Goal: Task Accomplishment & Management: Complete application form

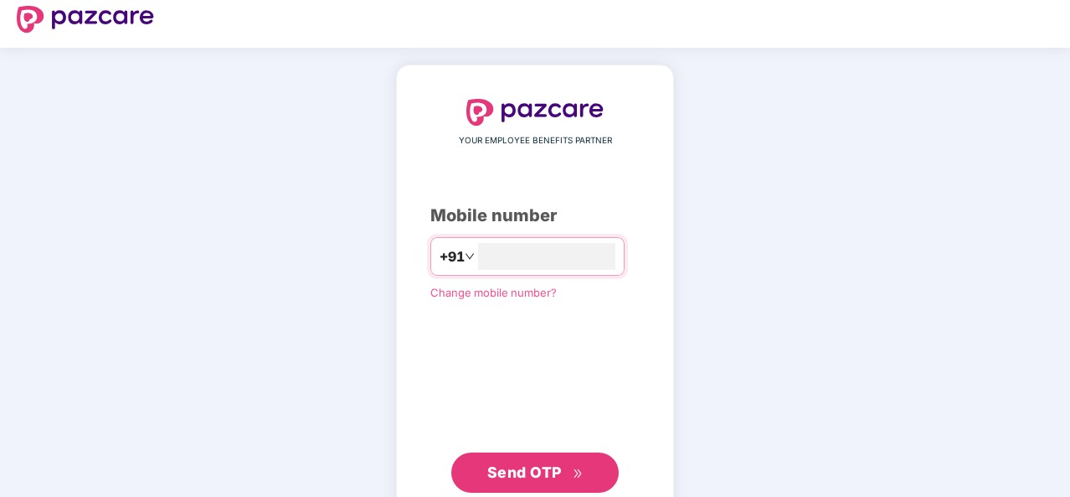
scroll to position [57, 0]
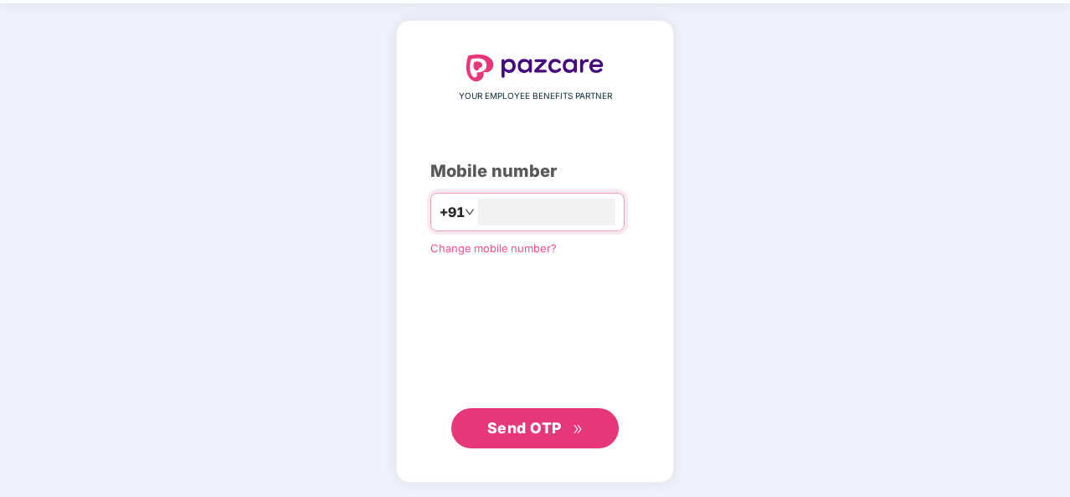
type input "**********"
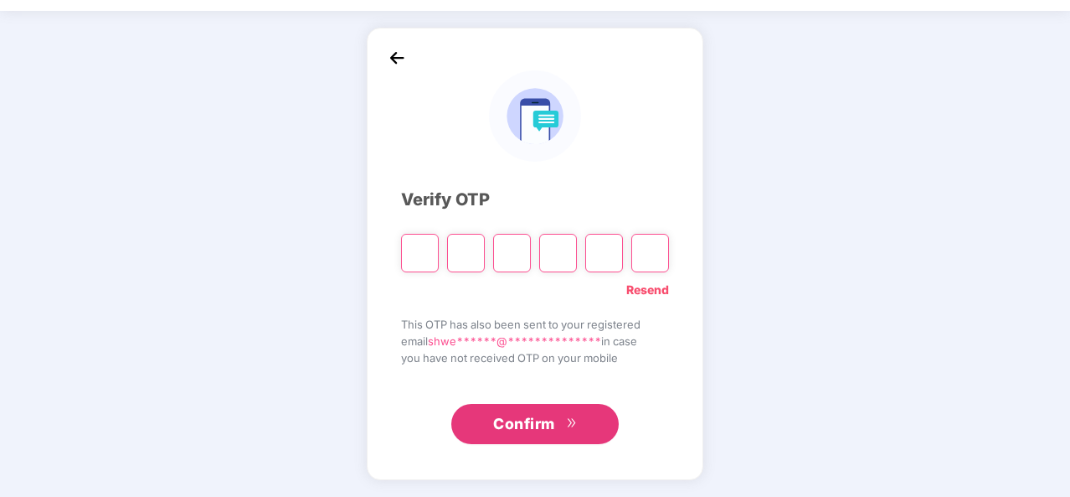
scroll to position [49, 0]
paste input "*"
type input "*"
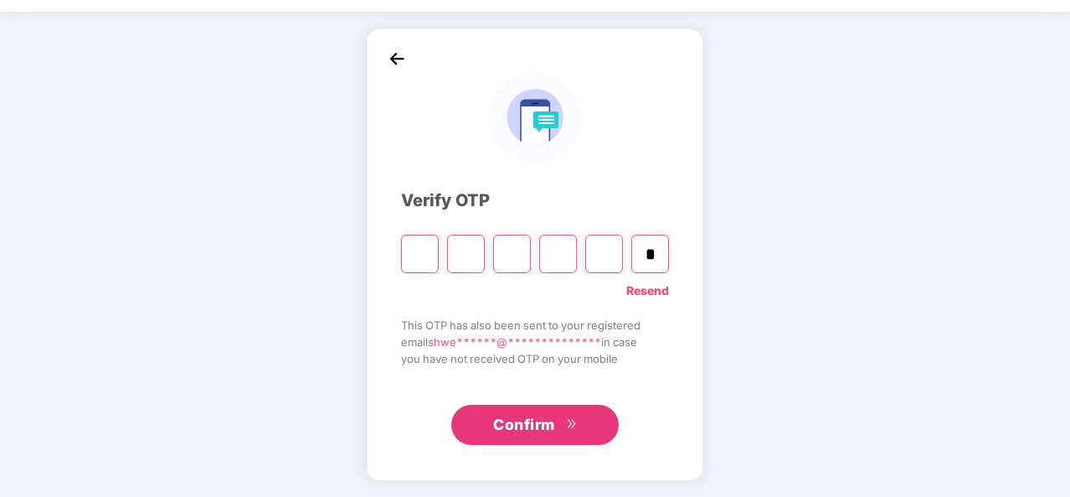
type input "*"
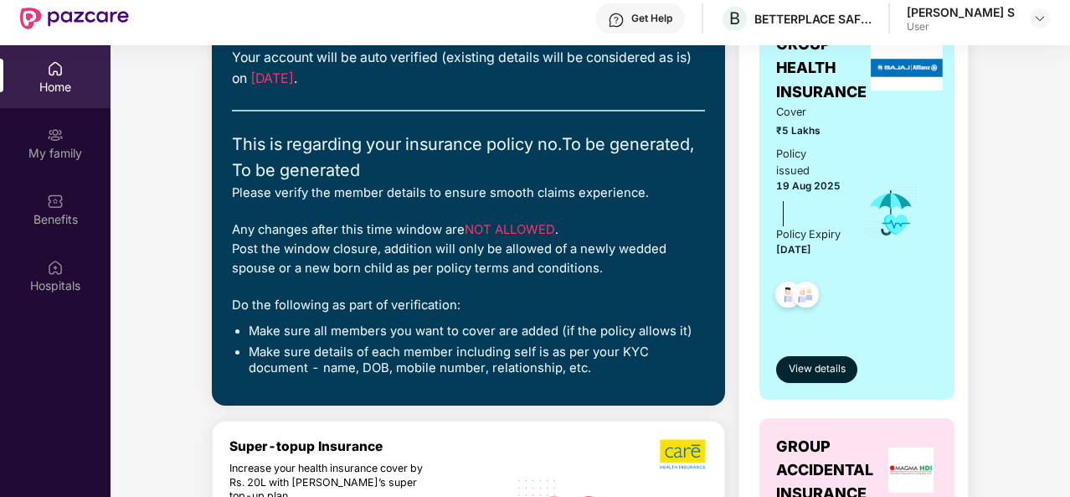
scroll to position [0, 0]
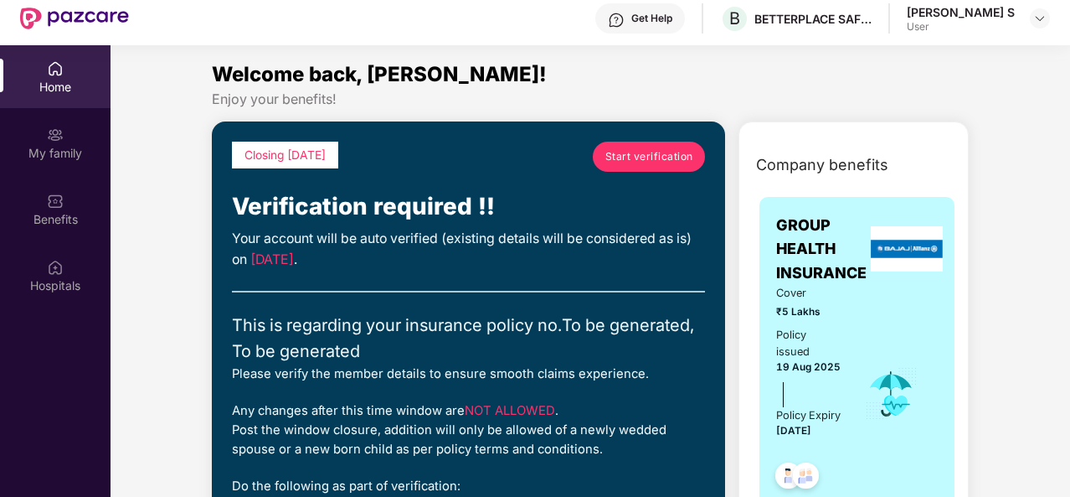
click at [618, 152] on span "Start verification" at bounding box center [650, 156] width 88 height 16
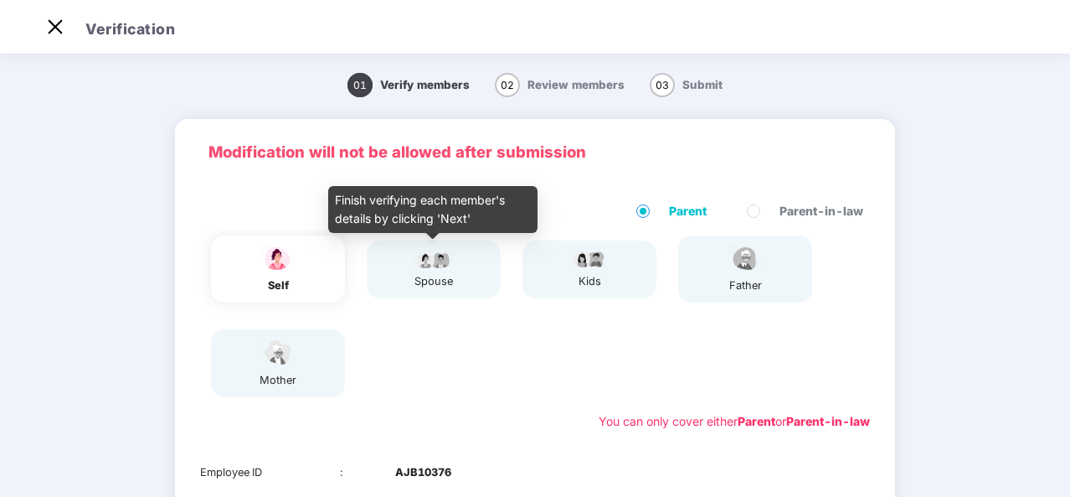
click at [434, 270] on div "spouse" at bounding box center [434, 269] width 42 height 41
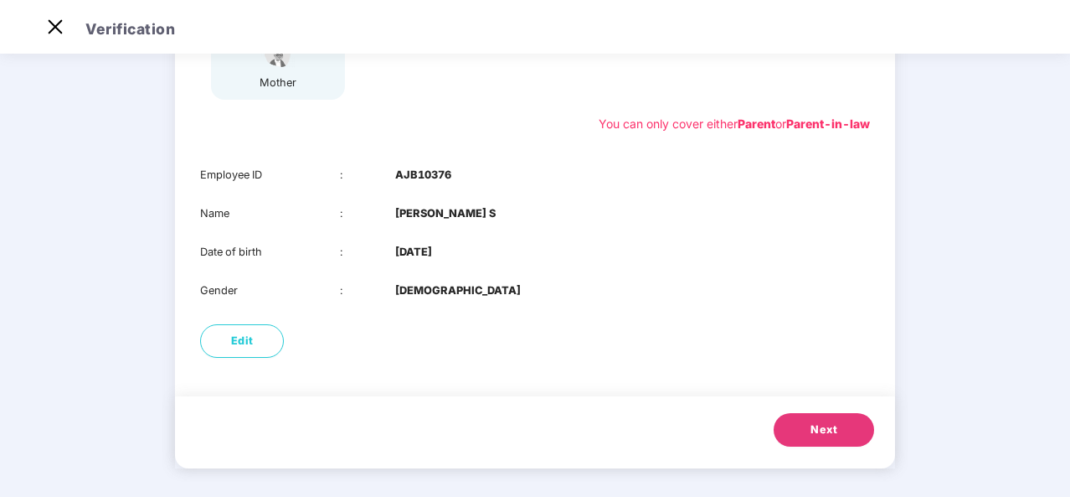
scroll to position [302, 0]
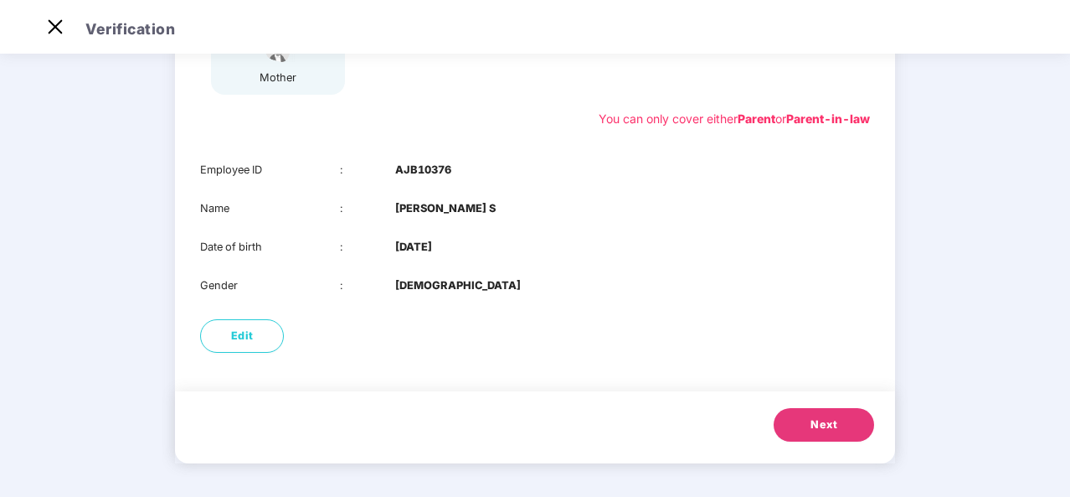
click at [831, 424] on span "Next" at bounding box center [824, 424] width 27 height 17
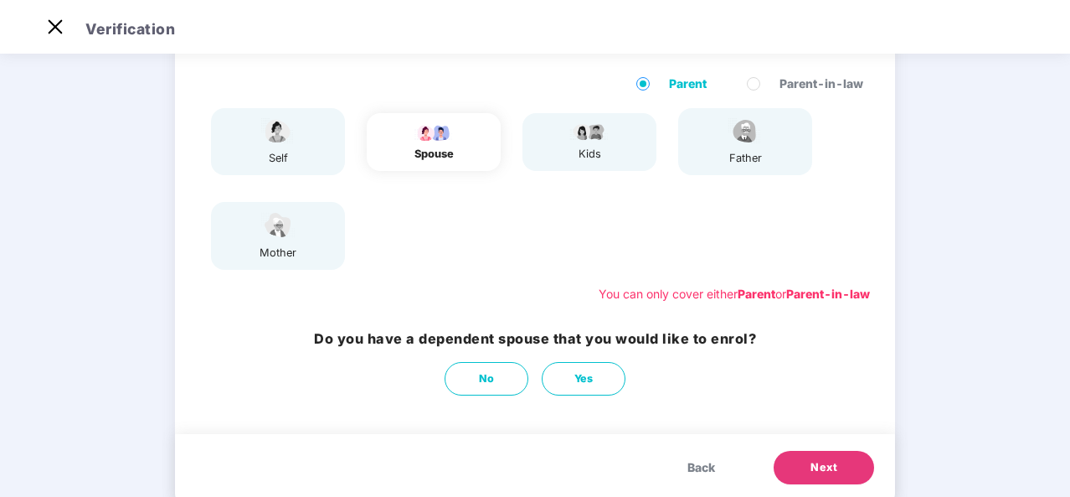
scroll to position [126, 0]
click at [582, 372] on span "Yes" at bounding box center [584, 379] width 19 height 17
select select "****"
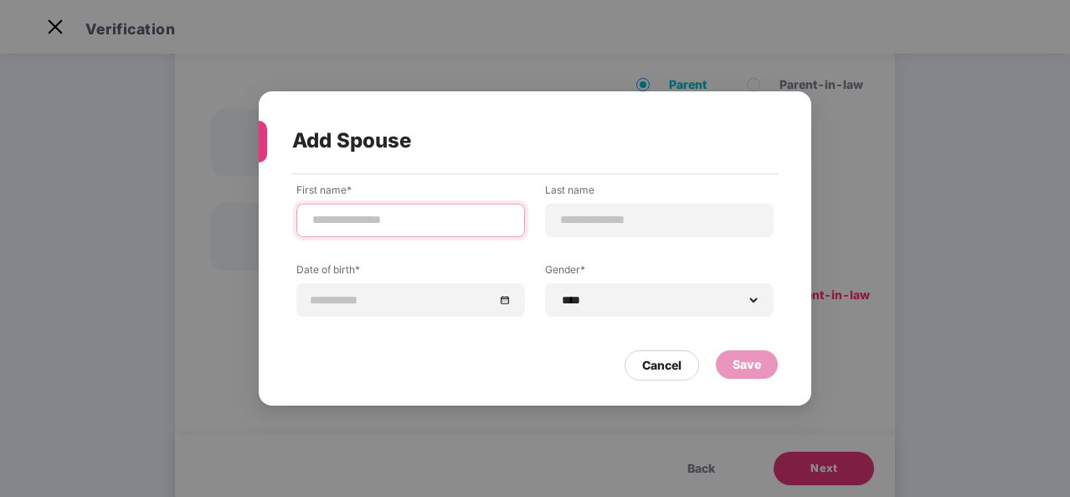
click at [429, 216] on input at bounding box center [411, 220] width 200 height 18
type input "**********"
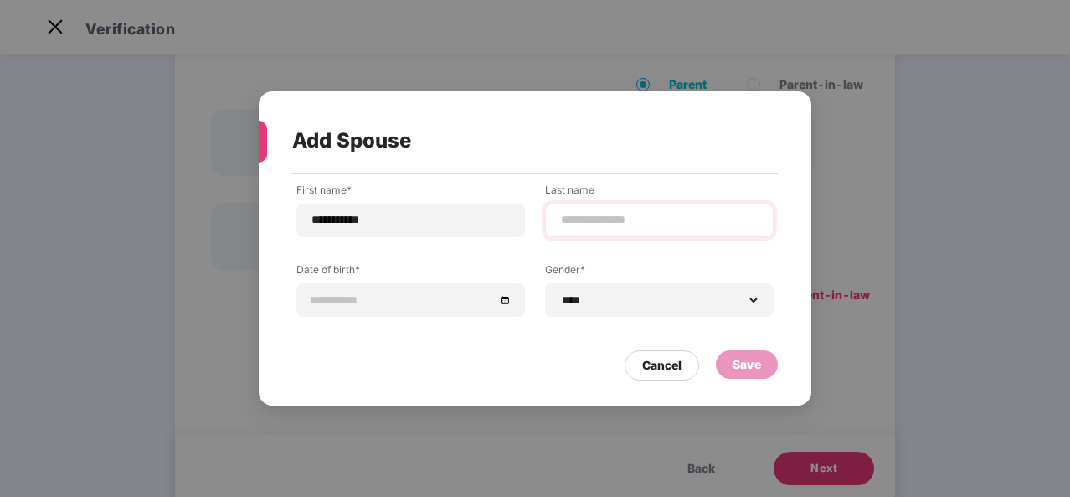
click at [556, 225] on div at bounding box center [659, 221] width 229 height 34
click at [618, 223] on input at bounding box center [660, 220] width 200 height 18
type input "*"
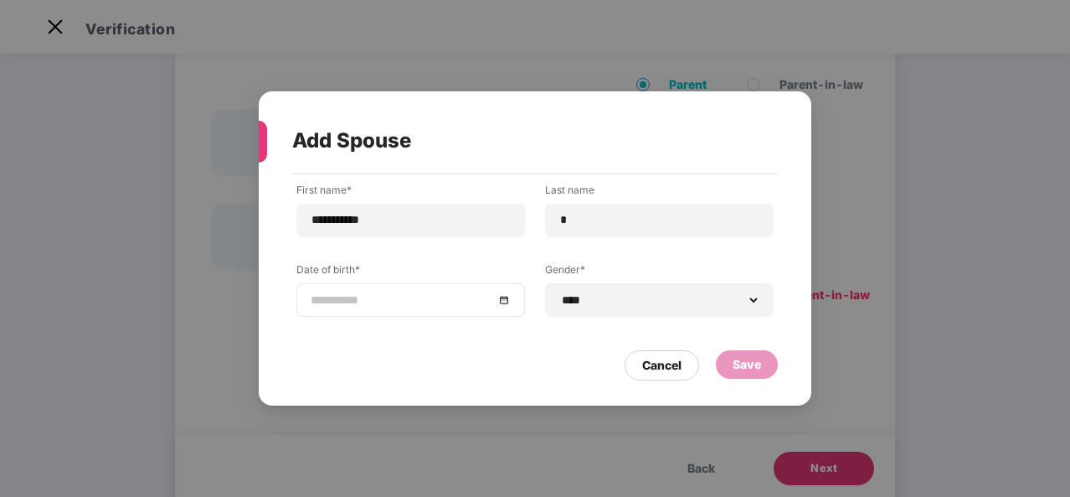
click at [469, 286] on div at bounding box center [411, 300] width 229 height 34
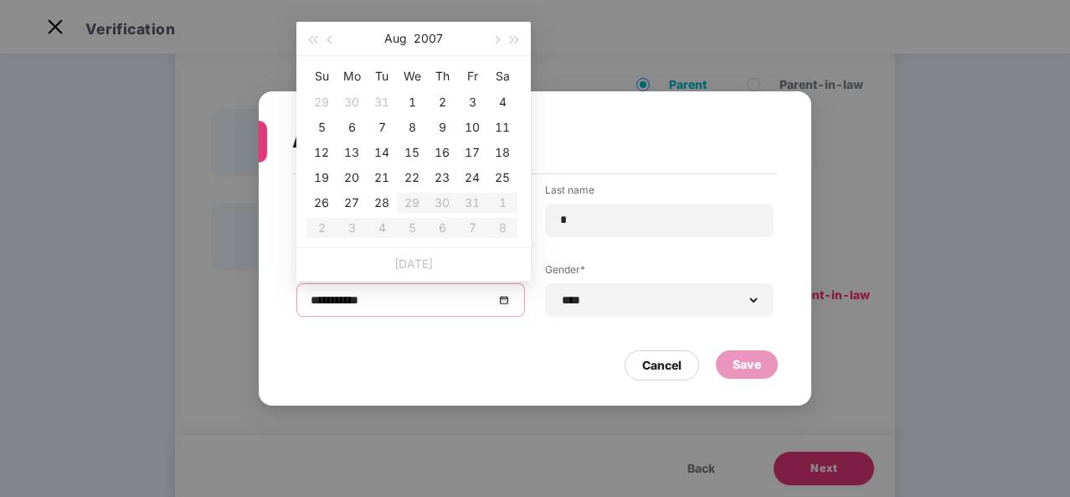
type input "**********"
click at [432, 43] on button "2007" at bounding box center [428, 39] width 29 height 34
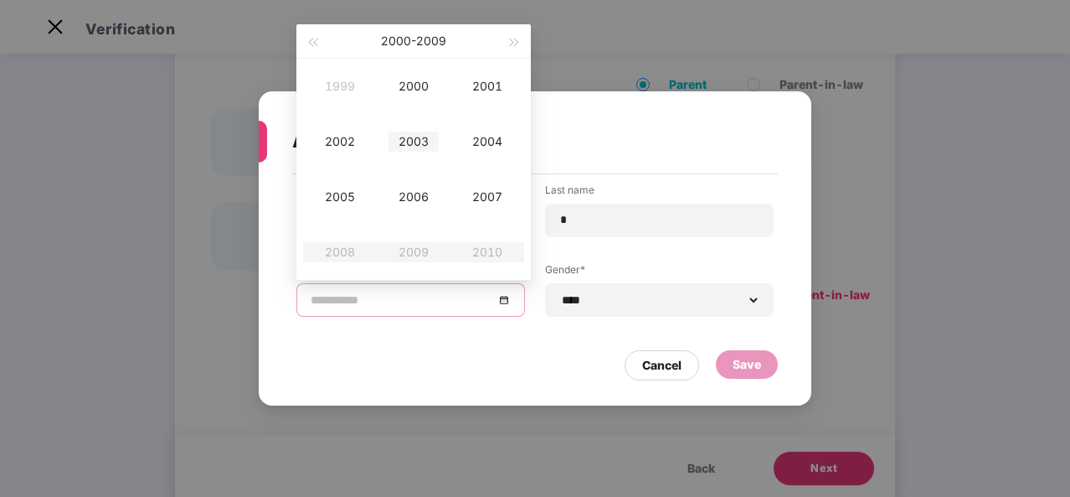
scroll to position [0, 0]
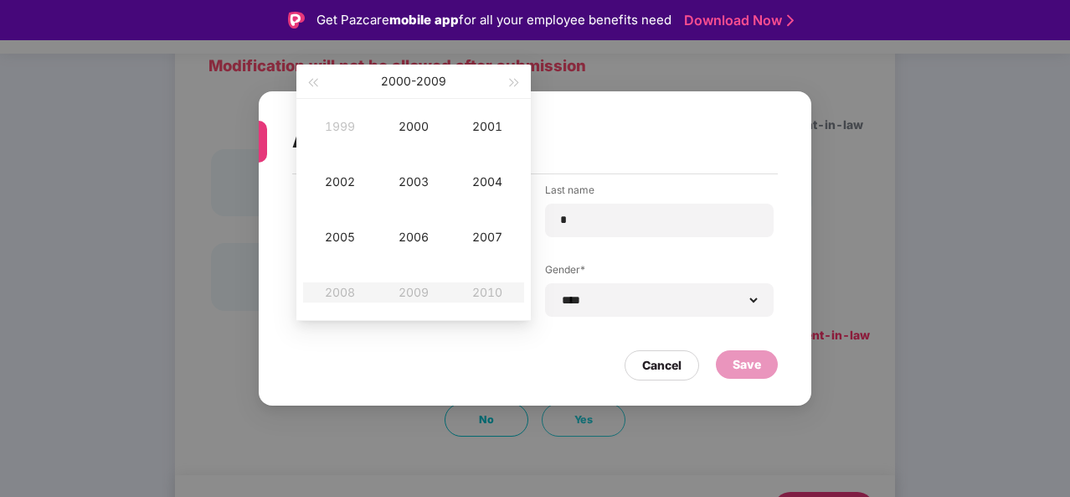
type input "**********"
click at [316, 83] on span "button" at bounding box center [312, 83] width 8 height 8
type input "**********"
click at [412, 231] on div "1996" at bounding box center [414, 237] width 50 height 20
type input "**********"
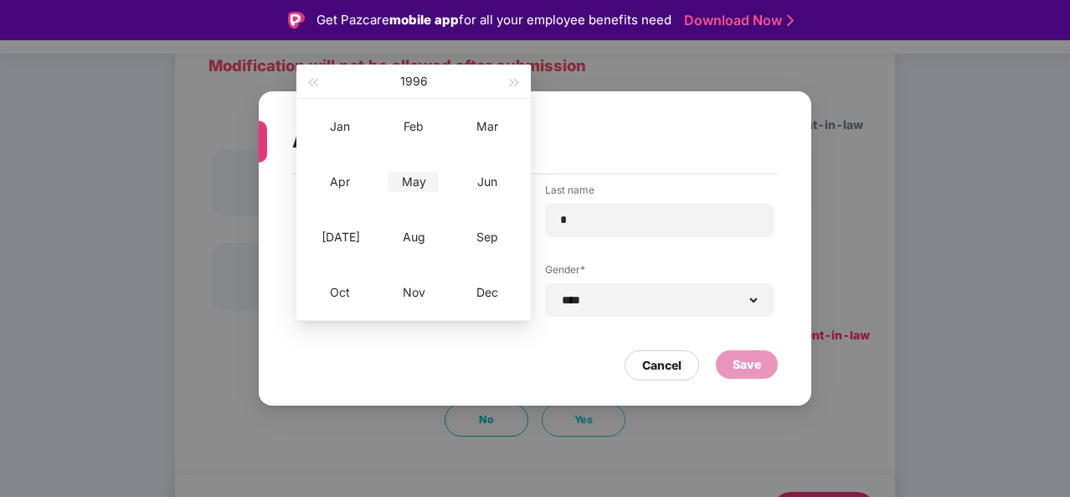
click at [419, 186] on div "May" at bounding box center [414, 182] width 50 height 20
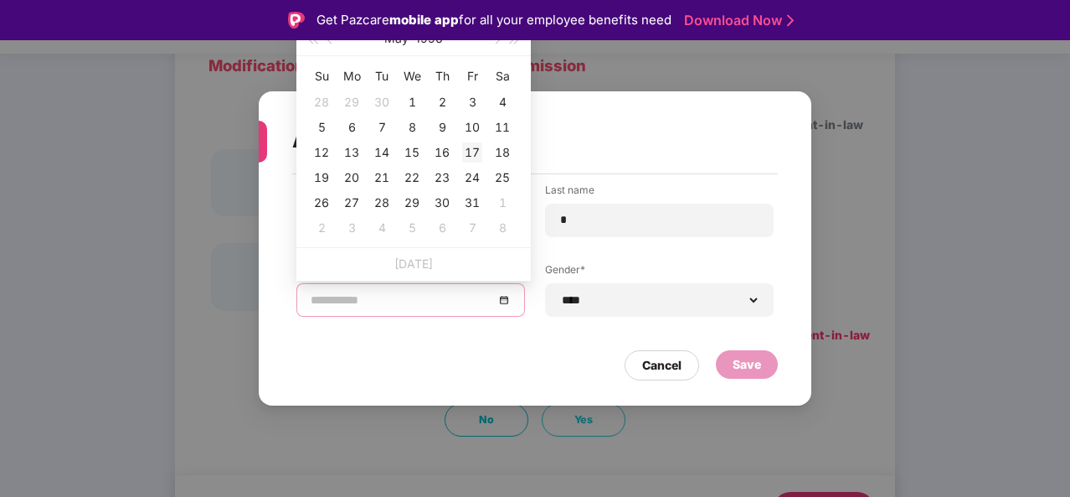
type input "**********"
click at [474, 150] on div "17" at bounding box center [472, 152] width 20 height 20
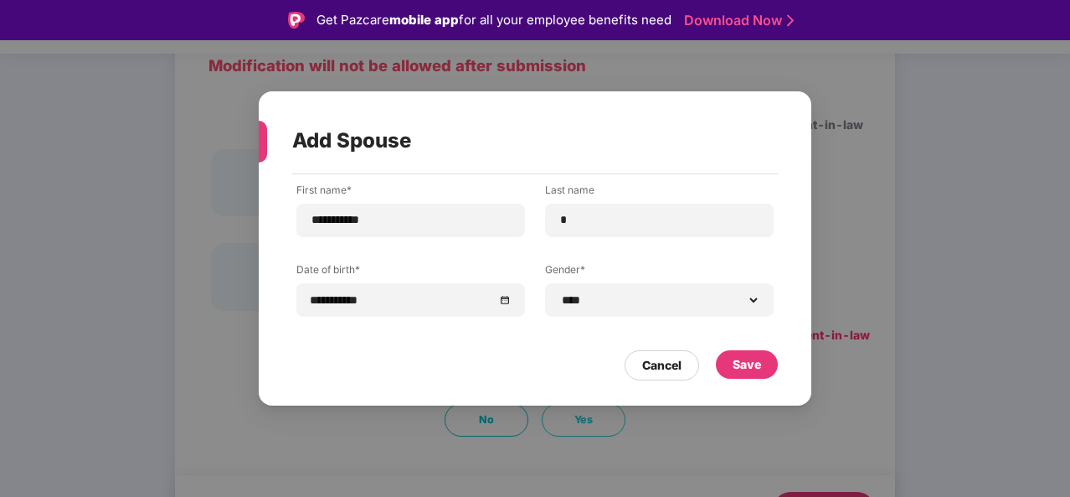
click at [534, 342] on div "Cancel Save" at bounding box center [535, 361] width 486 height 39
click at [747, 302] on select "**********" at bounding box center [660, 299] width 200 height 13
click at [752, 300] on select "**********" at bounding box center [660, 299] width 200 height 13
click at [727, 358] on div "Save" at bounding box center [747, 364] width 62 height 28
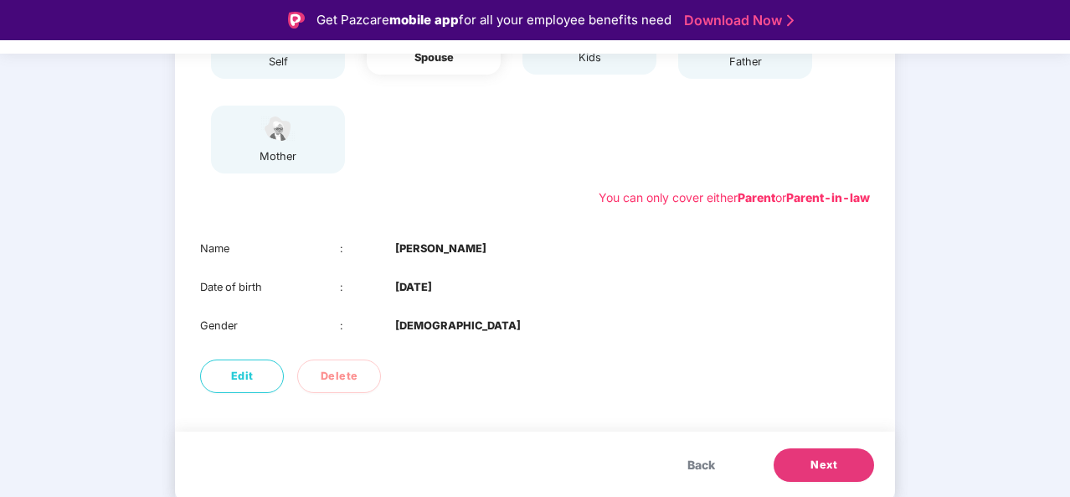
scroll to position [40, 0]
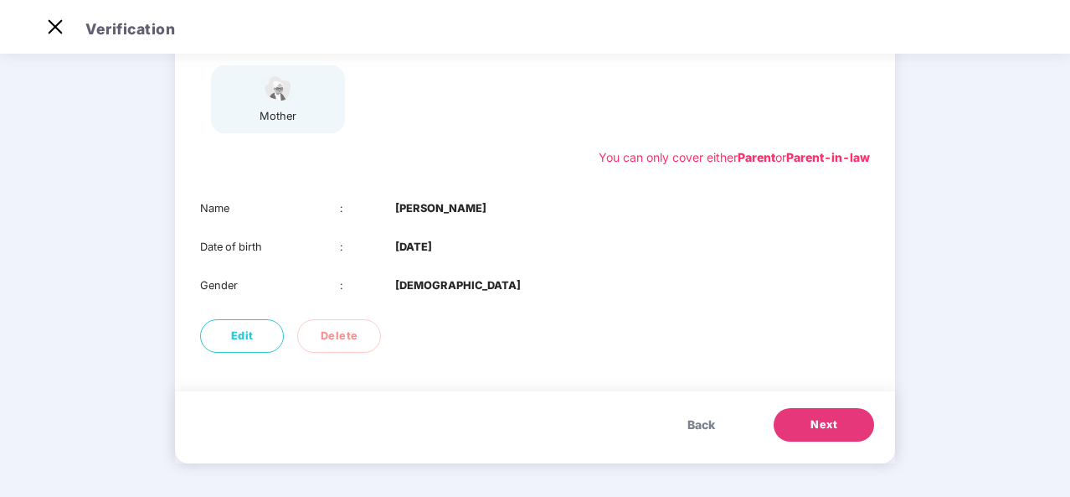
click at [802, 430] on button "Next" at bounding box center [824, 425] width 101 height 34
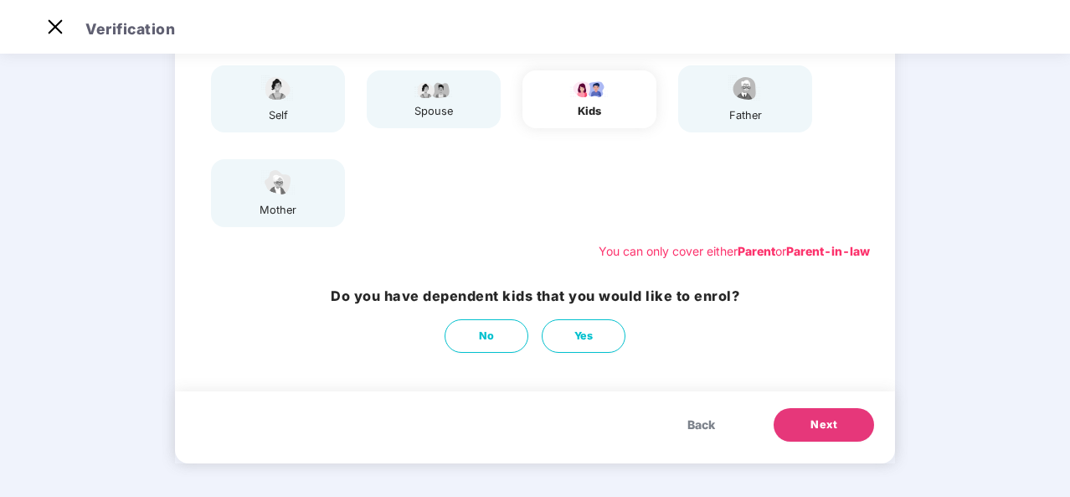
click at [802, 430] on button "Next" at bounding box center [824, 425] width 101 height 34
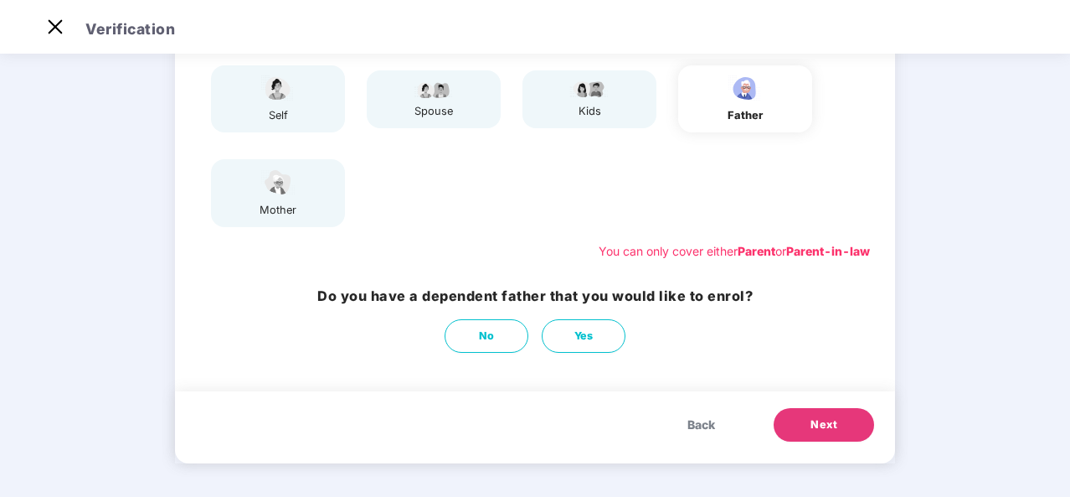
click at [802, 430] on button "Next" at bounding box center [824, 425] width 101 height 34
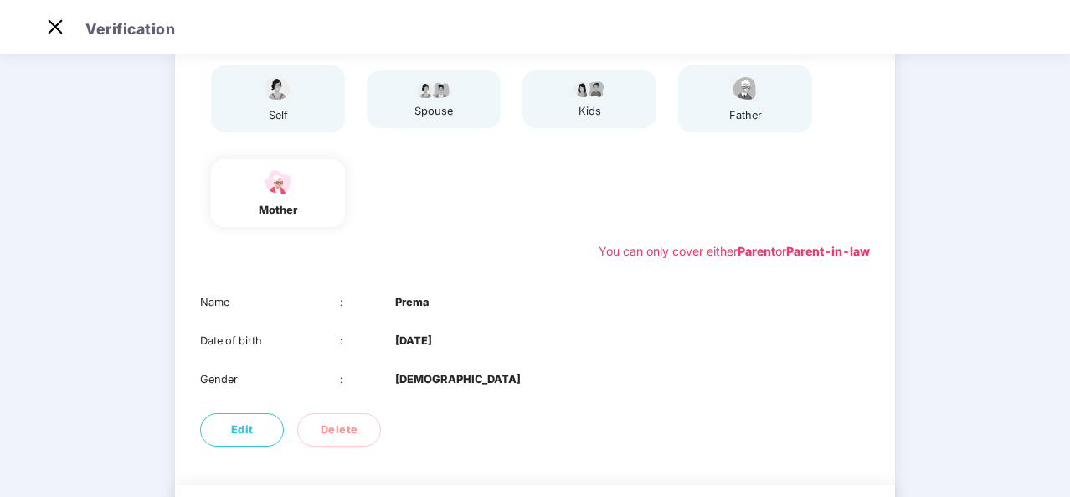
scroll to position [264, 0]
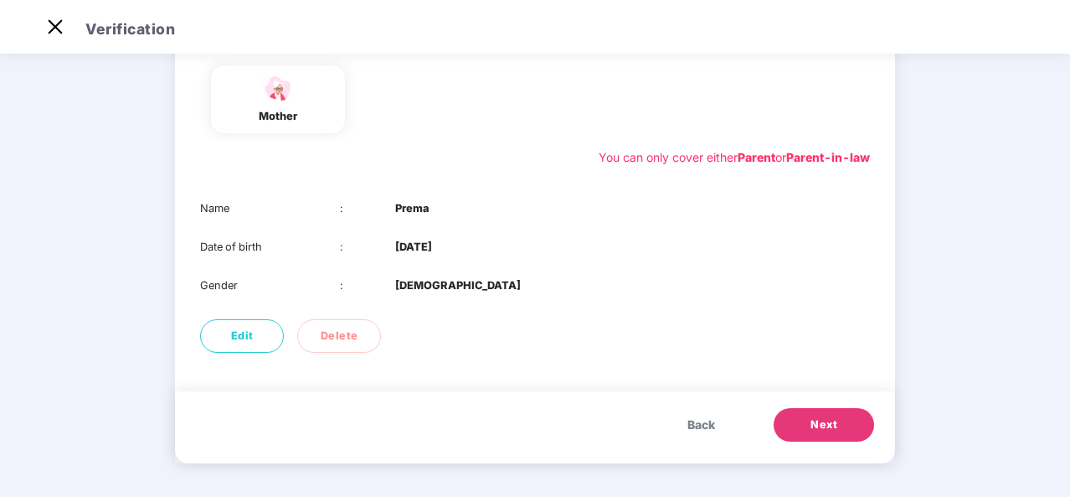
click at [802, 430] on button "Next" at bounding box center [824, 425] width 101 height 34
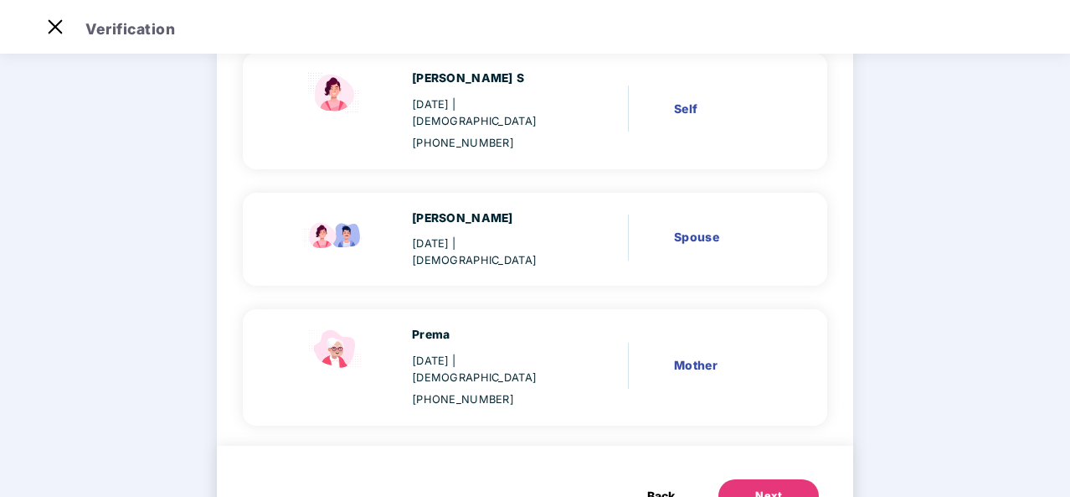
scroll to position [200, 0]
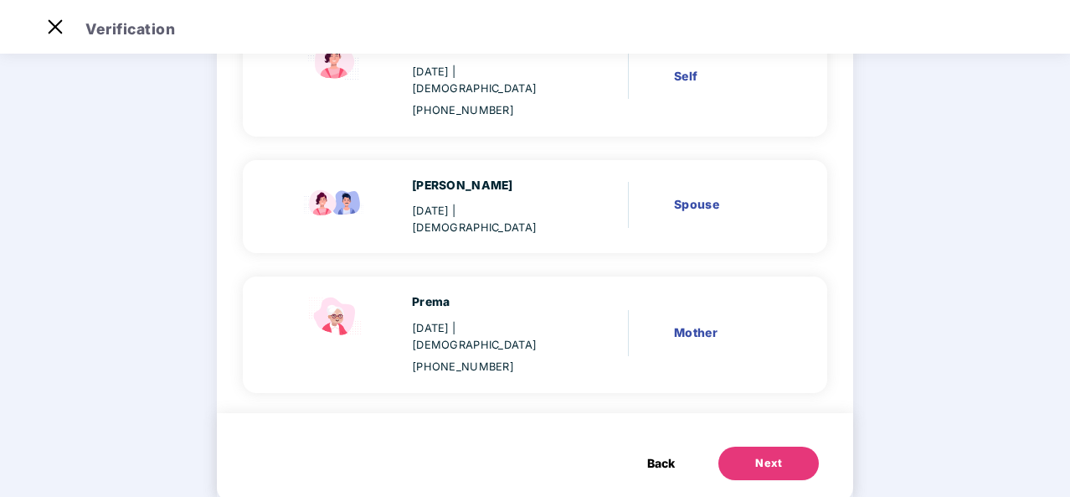
click at [735, 446] on button "Next" at bounding box center [769, 463] width 101 height 34
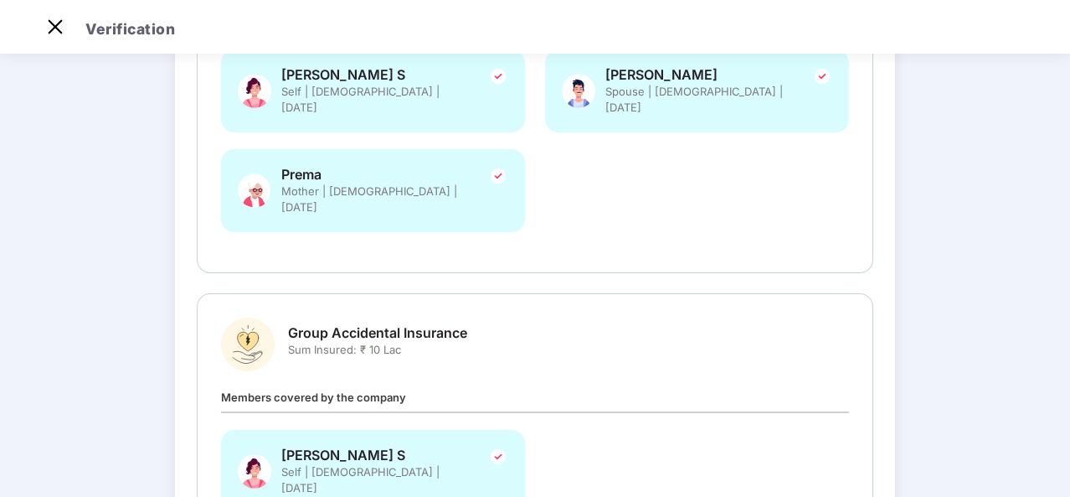
scroll to position [478, 0]
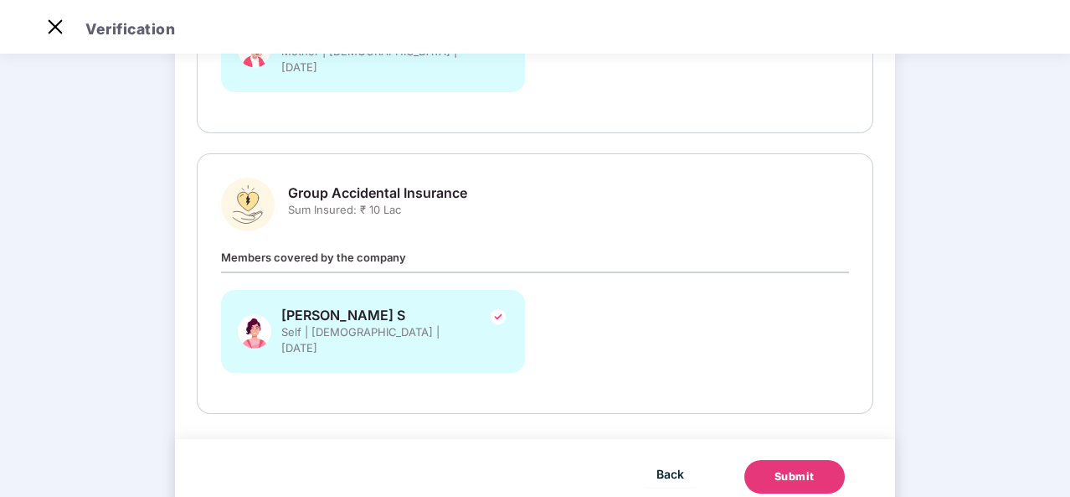
click at [782, 468] on div "Submit" at bounding box center [795, 476] width 40 height 17
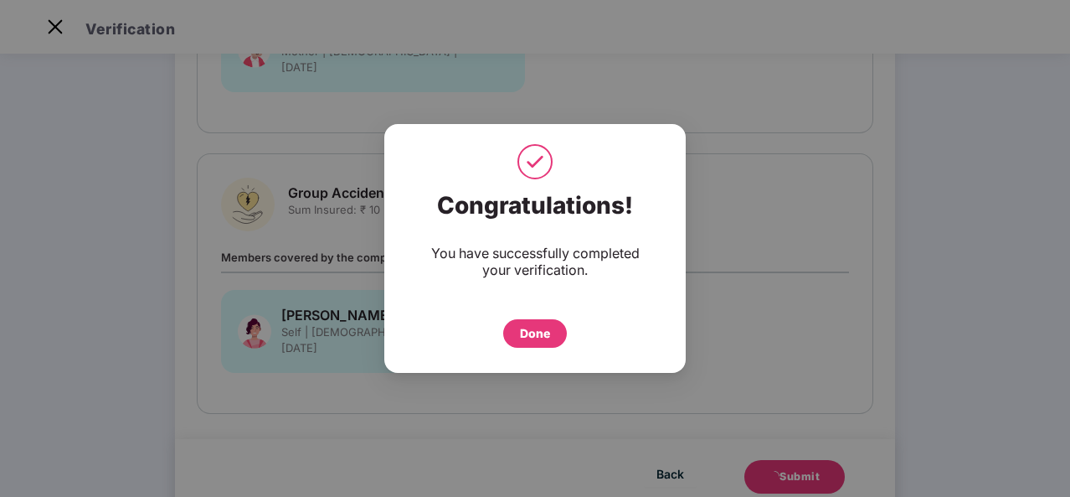
click at [526, 341] on div "Done" at bounding box center [535, 333] width 30 height 18
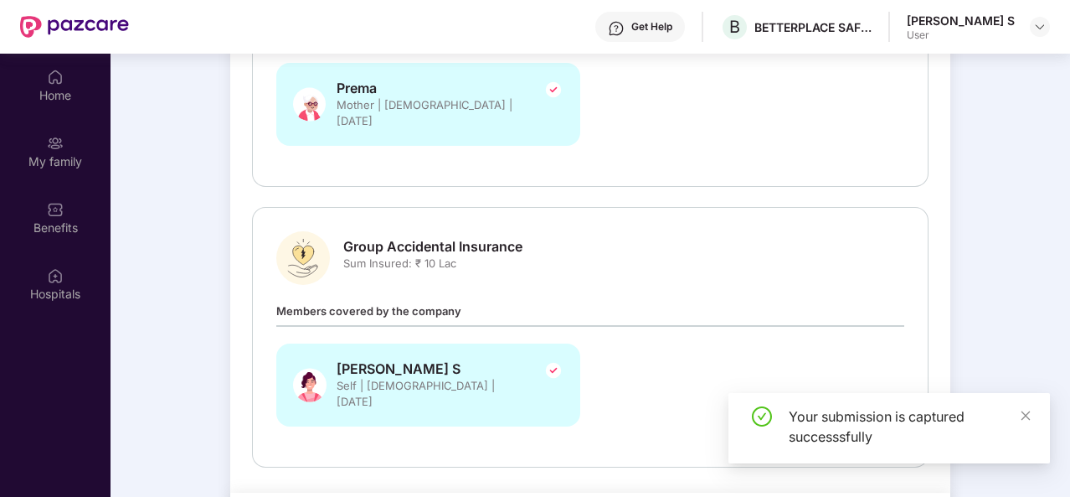
scroll to position [94, 0]
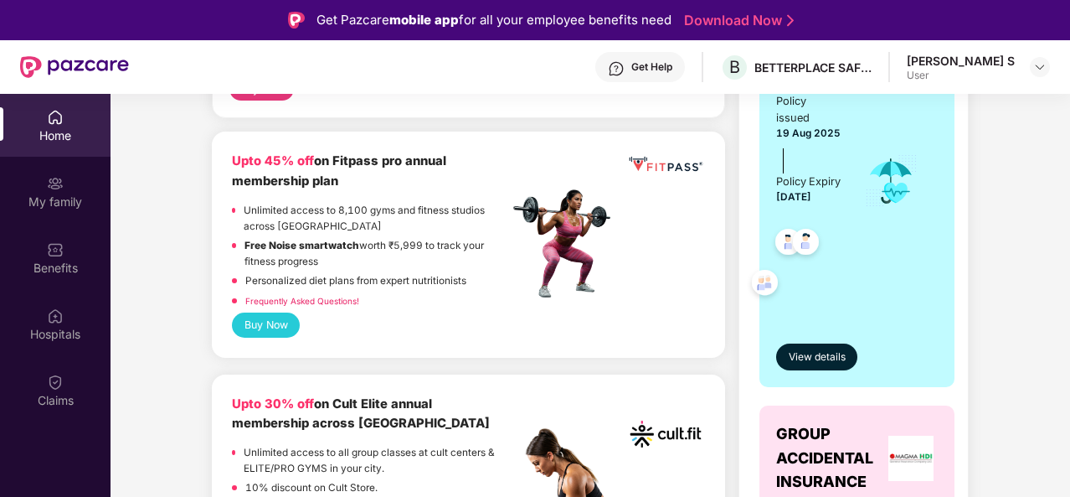
scroll to position [416, 0]
click at [283, 316] on button "Buy Now" at bounding box center [266, 324] width 68 height 24
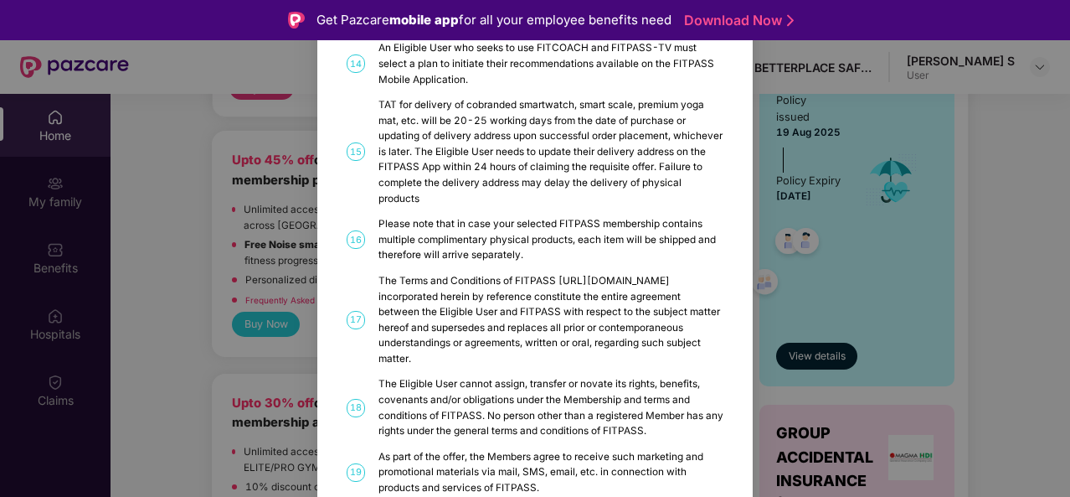
scroll to position [906, 0]
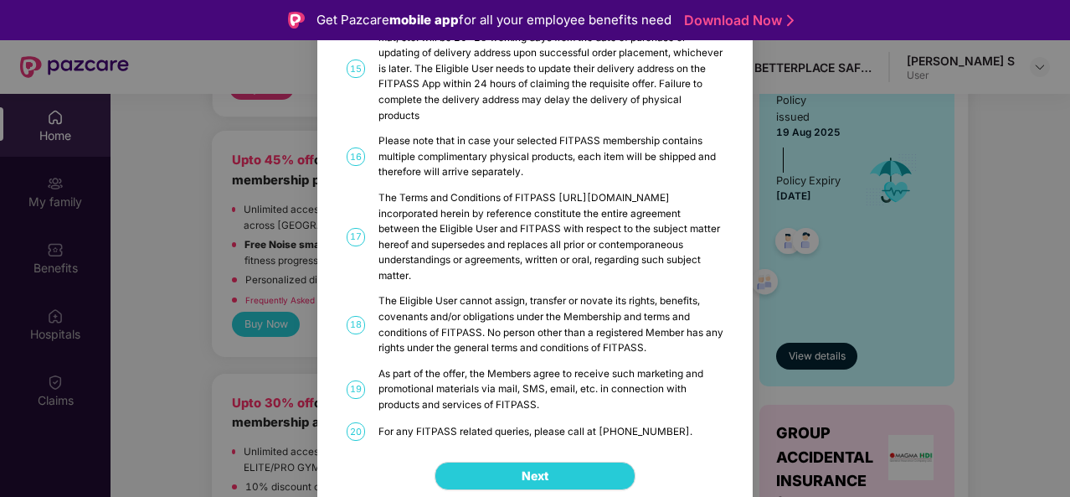
click at [303, 305] on div "FITPASS Details and T&C How to Avail 01 FITPASS: One membership to India’s larg…" at bounding box center [535, 248] width 1070 height 497
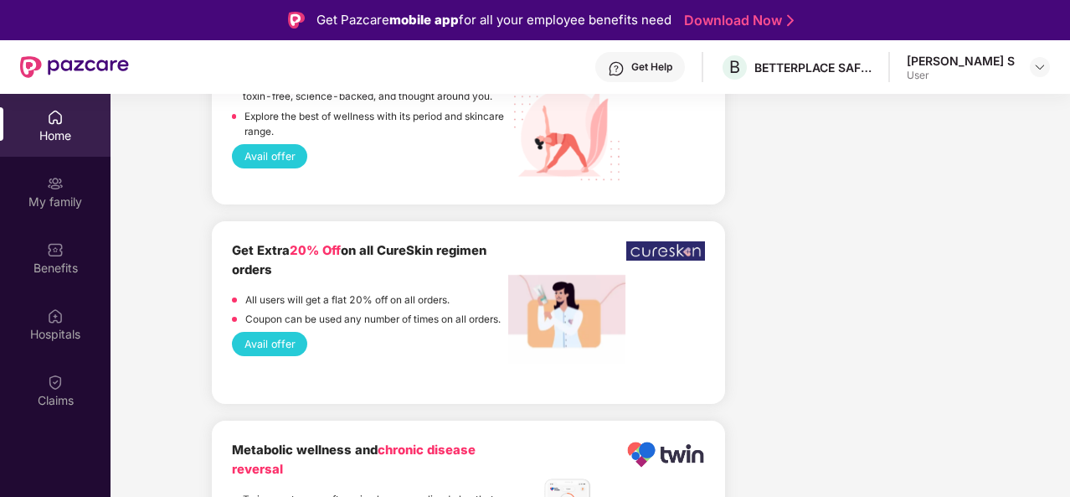
scroll to position [1808, 0]
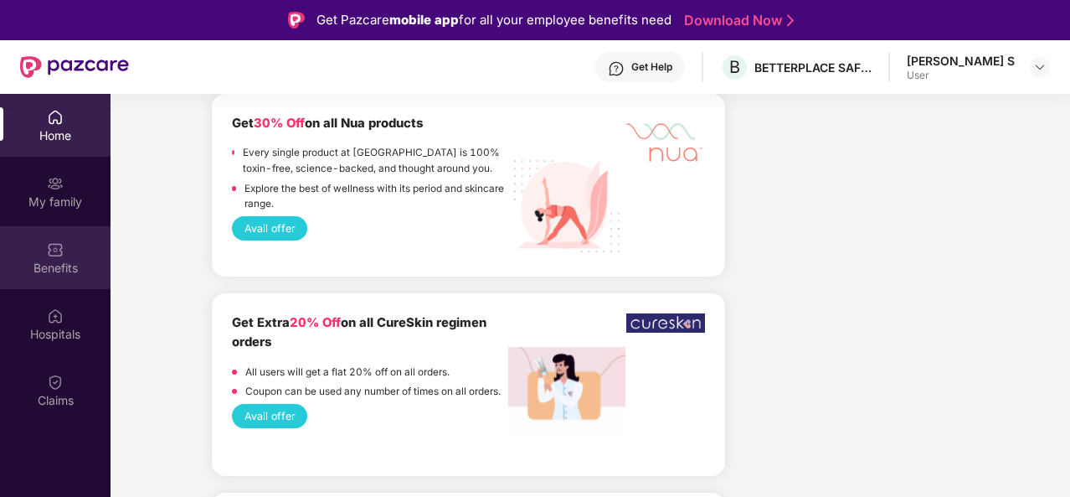
click at [72, 269] on div "Benefits" at bounding box center [55, 268] width 111 height 17
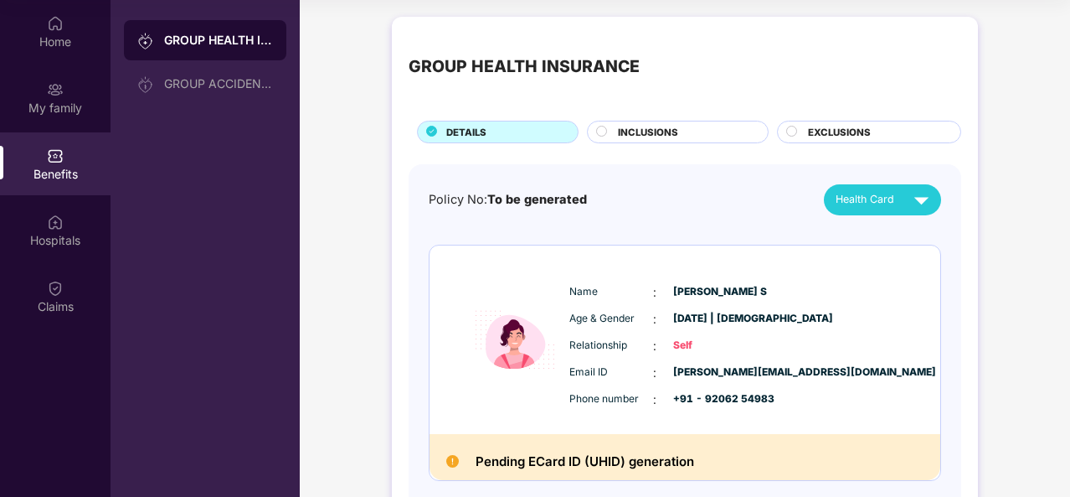
scroll to position [0, 0]
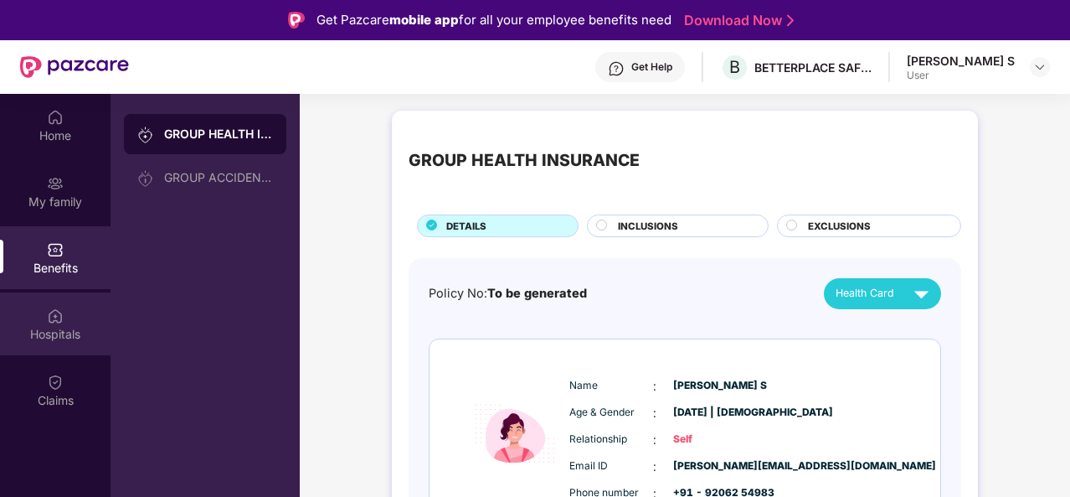
click at [64, 333] on div "Hospitals" at bounding box center [55, 334] width 111 height 17
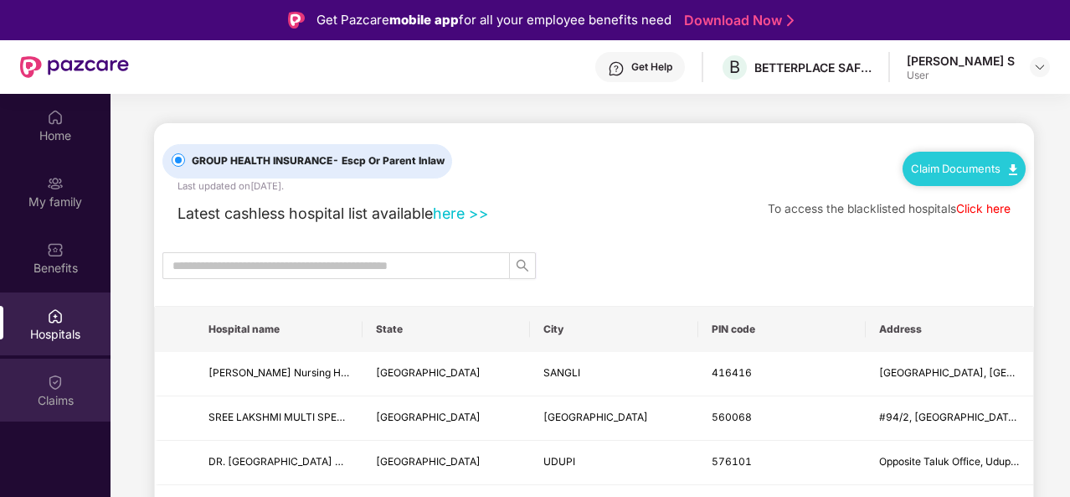
click at [58, 388] on img at bounding box center [55, 382] width 17 height 17
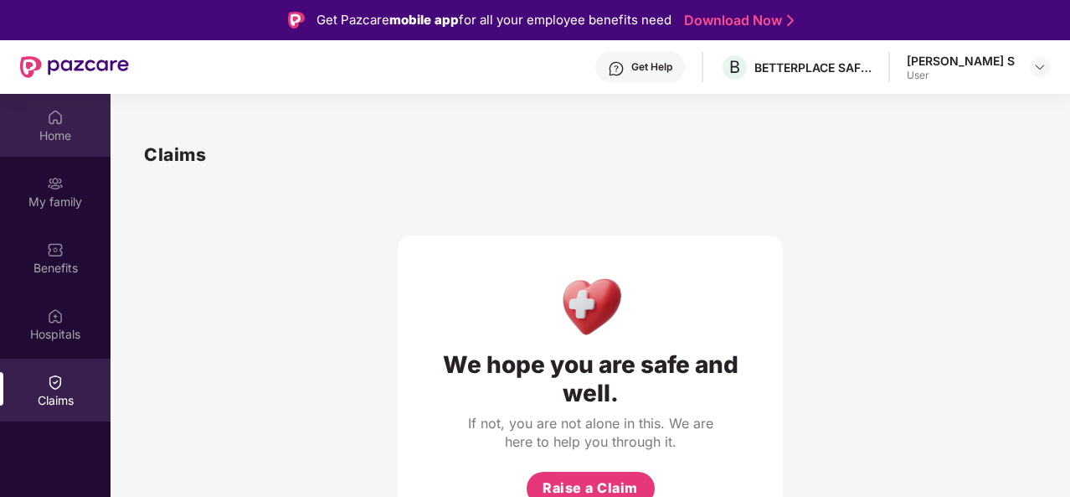
click at [39, 153] on div "Home" at bounding box center [55, 125] width 111 height 63
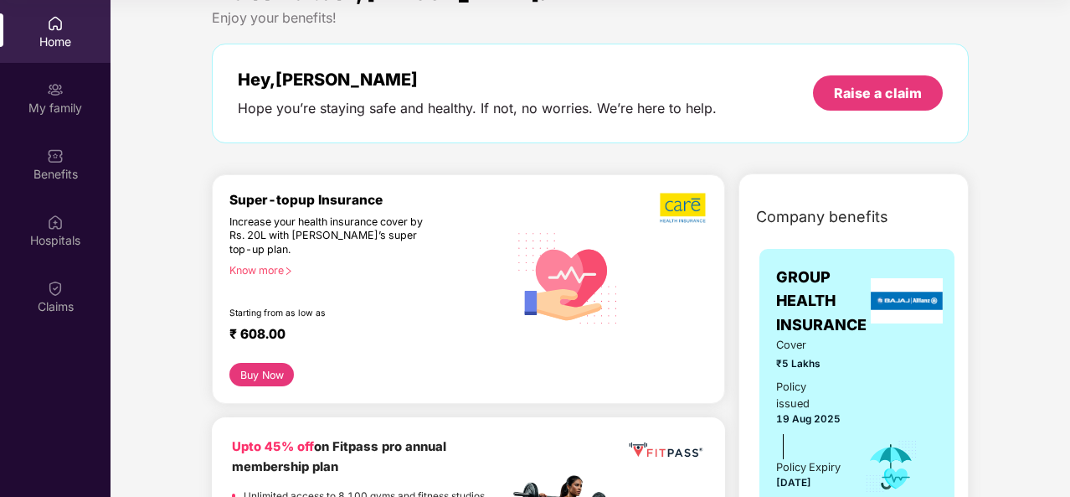
scroll to position [35, 0]
click at [835, 338] on span "Cover" at bounding box center [808, 346] width 64 height 17
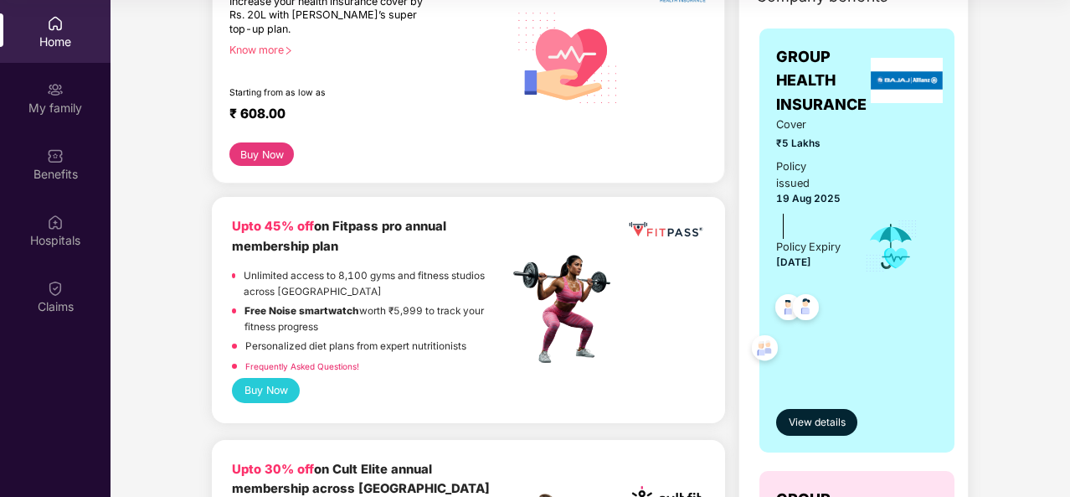
scroll to position [257, 0]
click at [804, 430] on span "View details" at bounding box center [817, 422] width 57 height 16
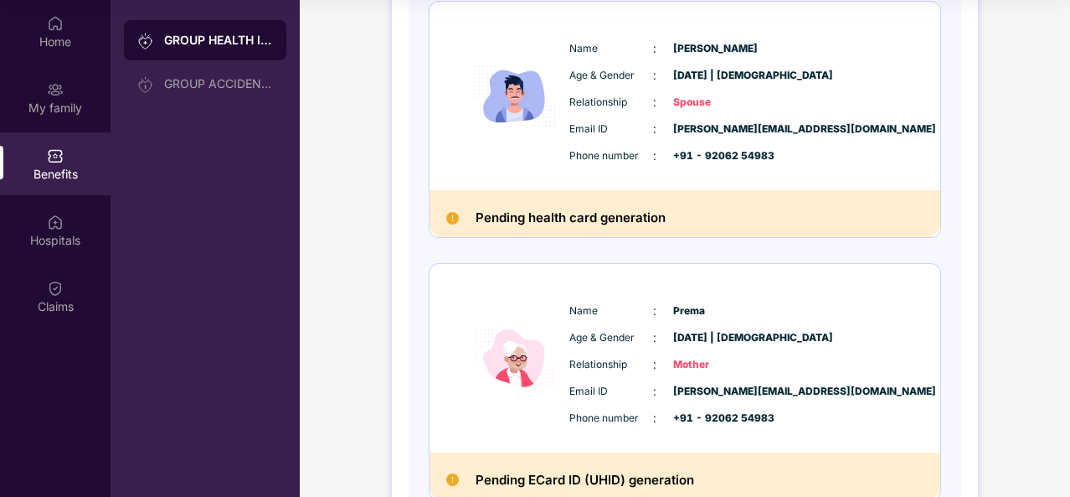
scroll to position [609, 0]
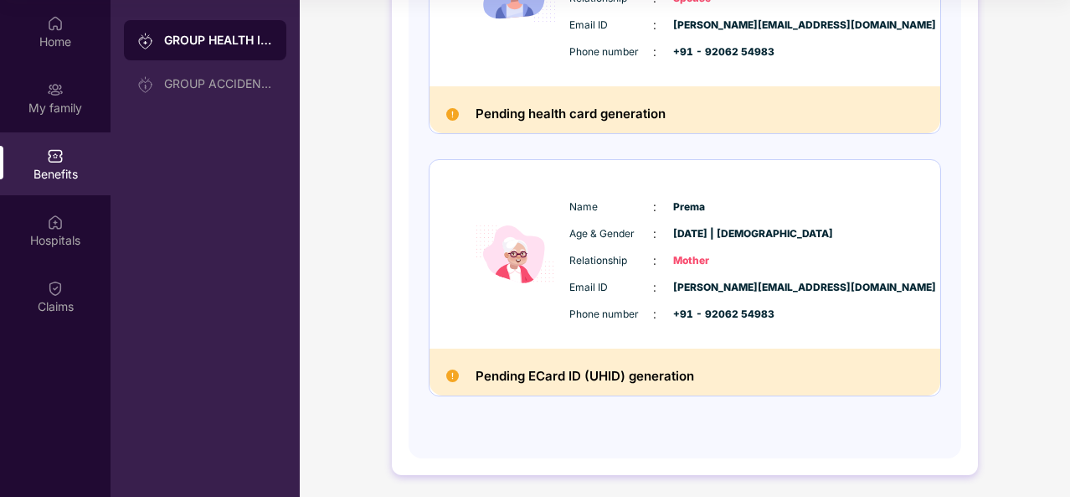
click at [67, 148] on div "Benefits" at bounding box center [55, 163] width 111 height 63
click at [53, 90] on img at bounding box center [55, 89] width 17 height 17
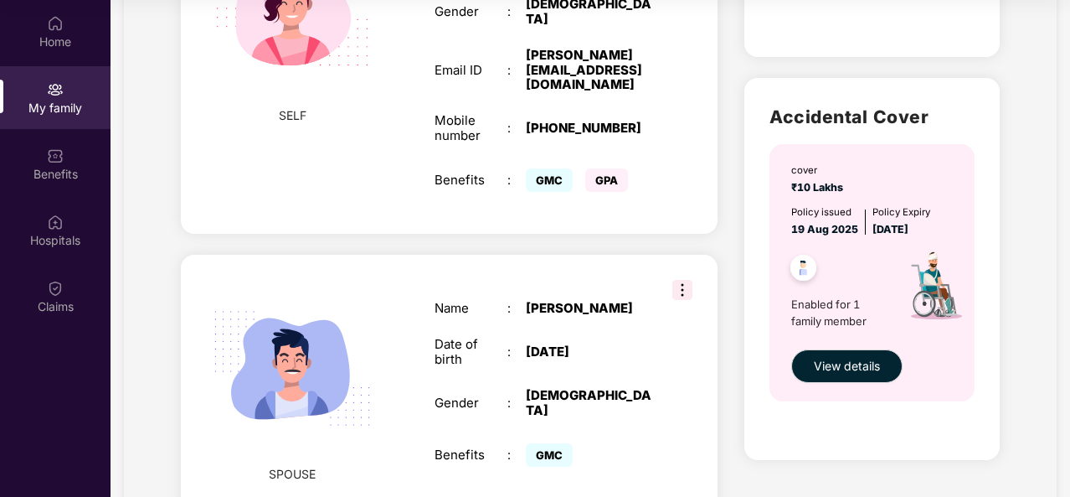
scroll to position [0, 0]
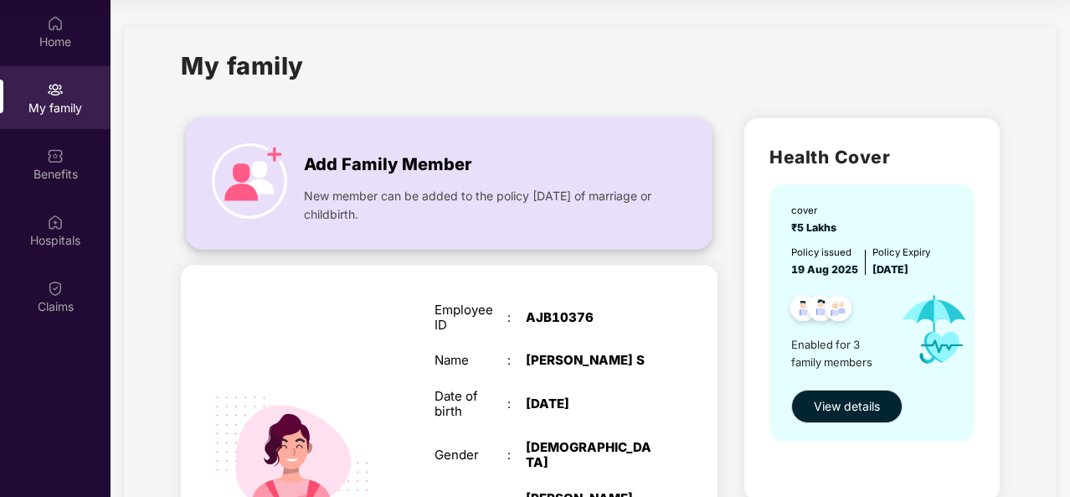
click at [211, 168] on div "Add Family Member New member can be added to the policy within 30 days of marri…" at bounding box center [449, 183] width 525 height 96
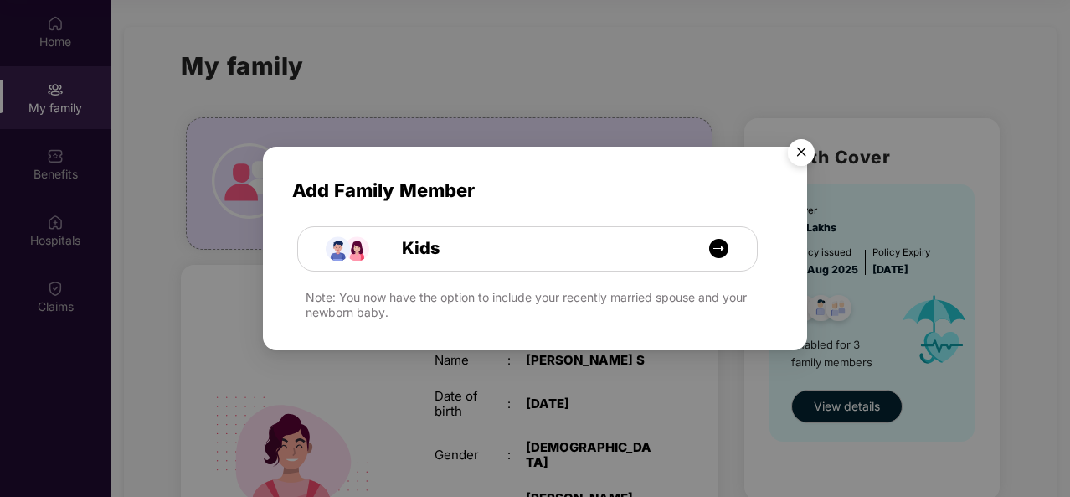
click at [801, 147] on img "Close" at bounding box center [801, 155] width 47 height 47
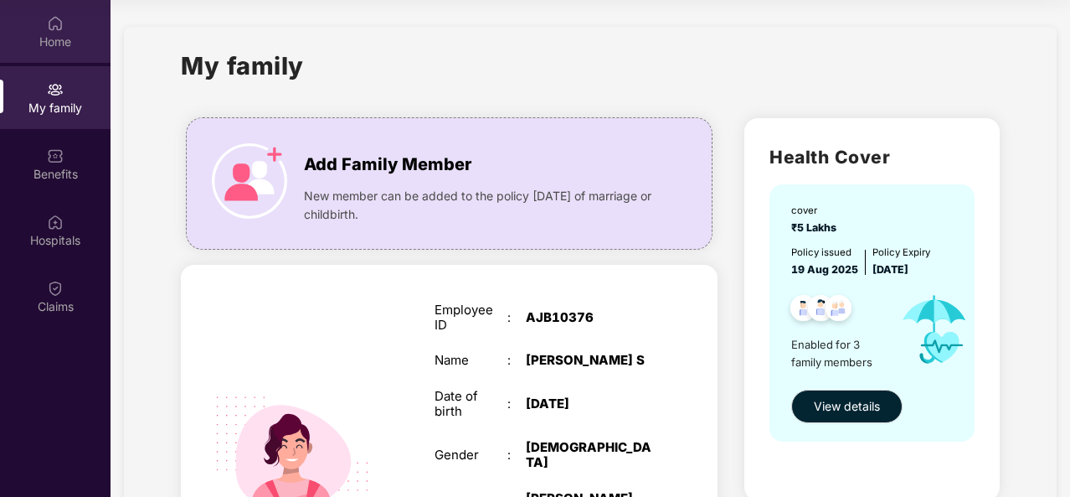
click at [61, 43] on div "Home" at bounding box center [55, 42] width 111 height 17
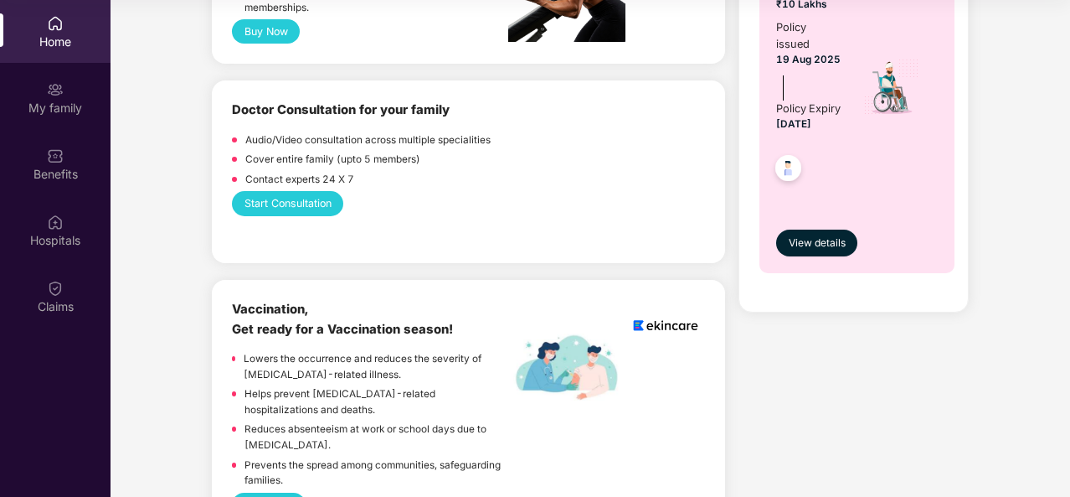
scroll to position [838, 0]
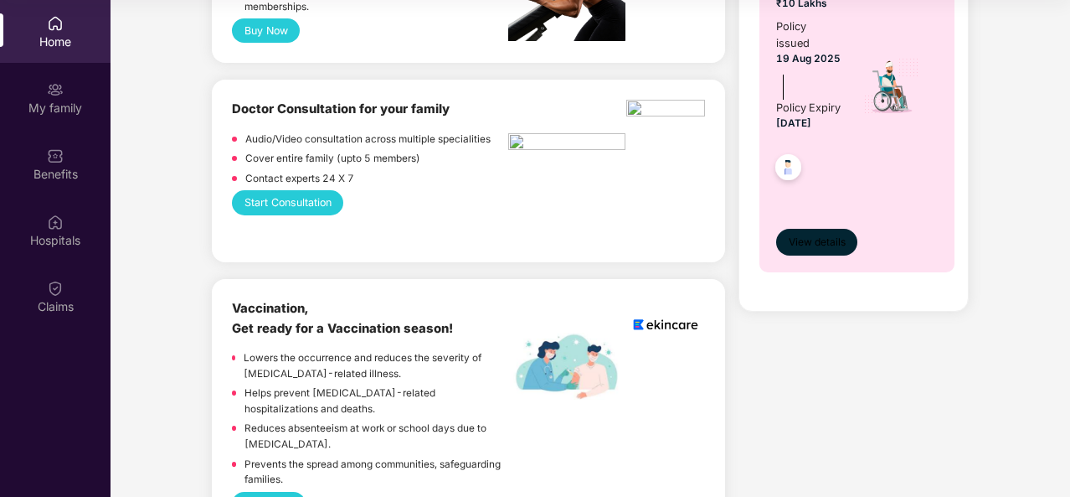
click at [800, 250] on span "View details" at bounding box center [817, 243] width 57 height 16
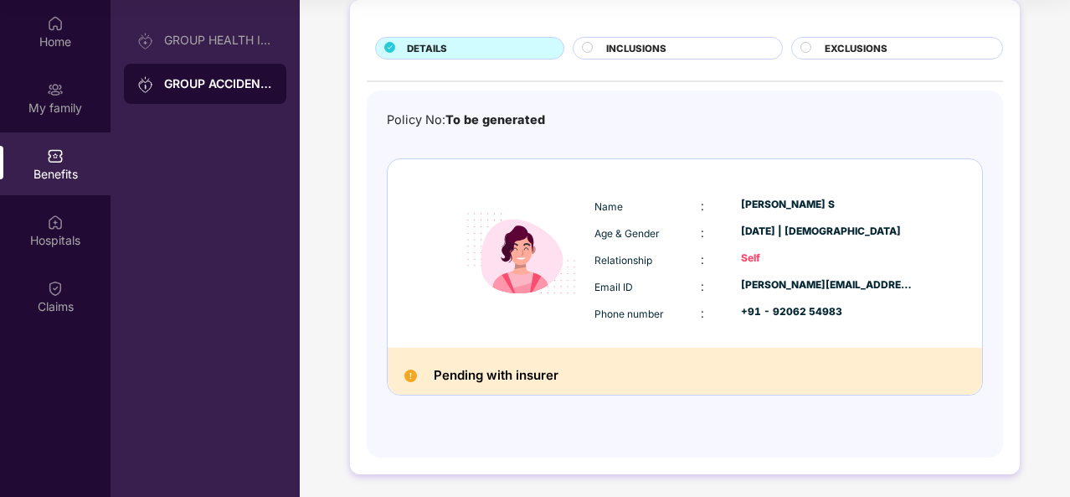
scroll to position [0, 0]
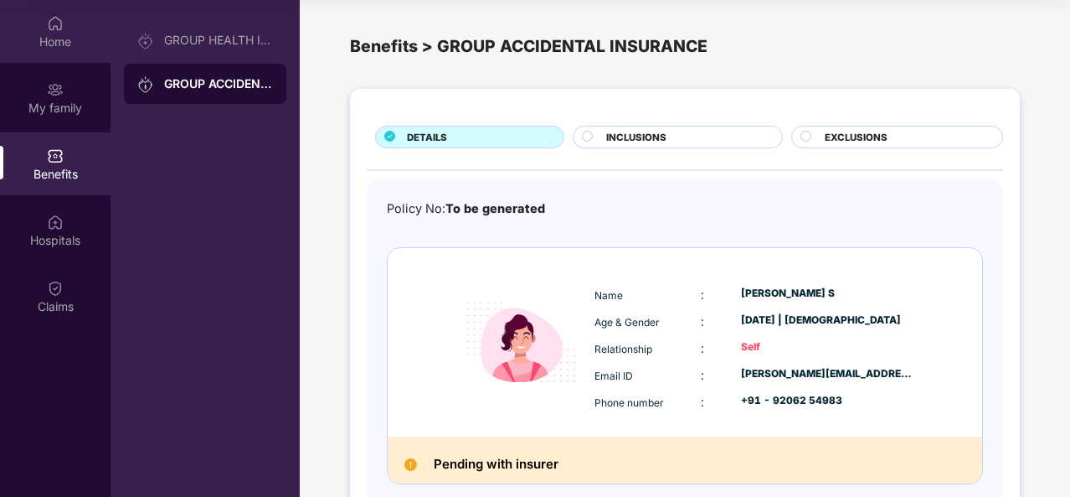
click at [56, 24] on img at bounding box center [55, 23] width 17 height 17
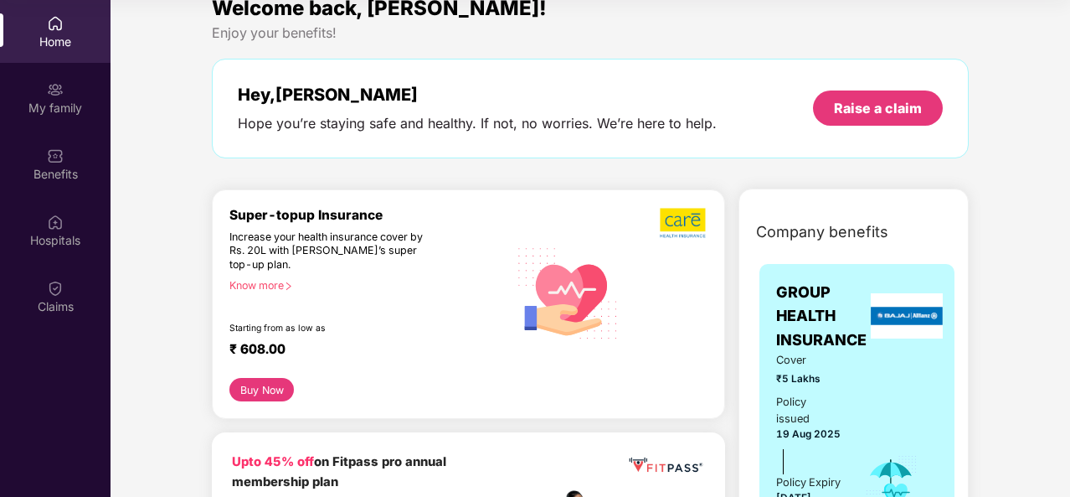
scroll to position [22, 0]
click at [520, 101] on div "Hey, Shweatha" at bounding box center [477, 94] width 479 height 20
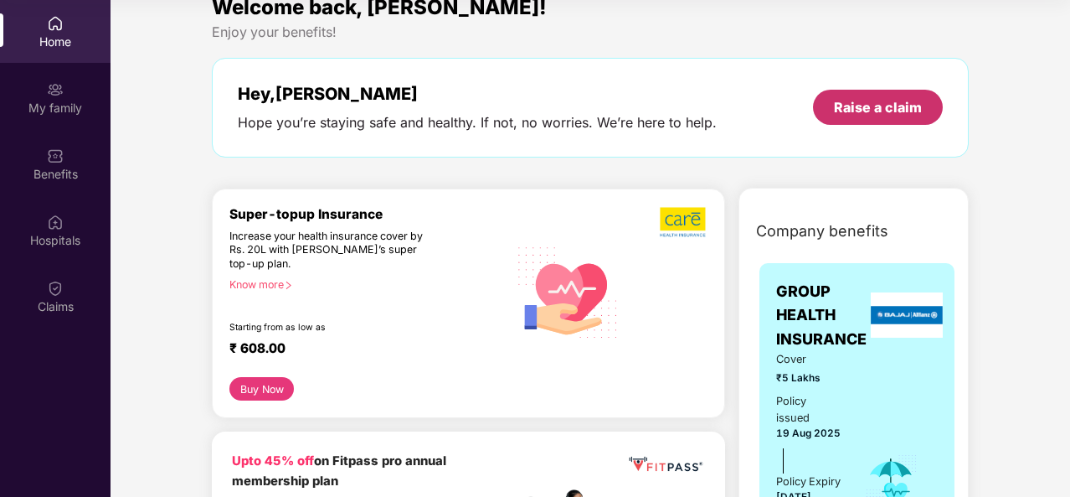
click at [853, 115] on div "Raise a claim" at bounding box center [878, 107] width 88 height 18
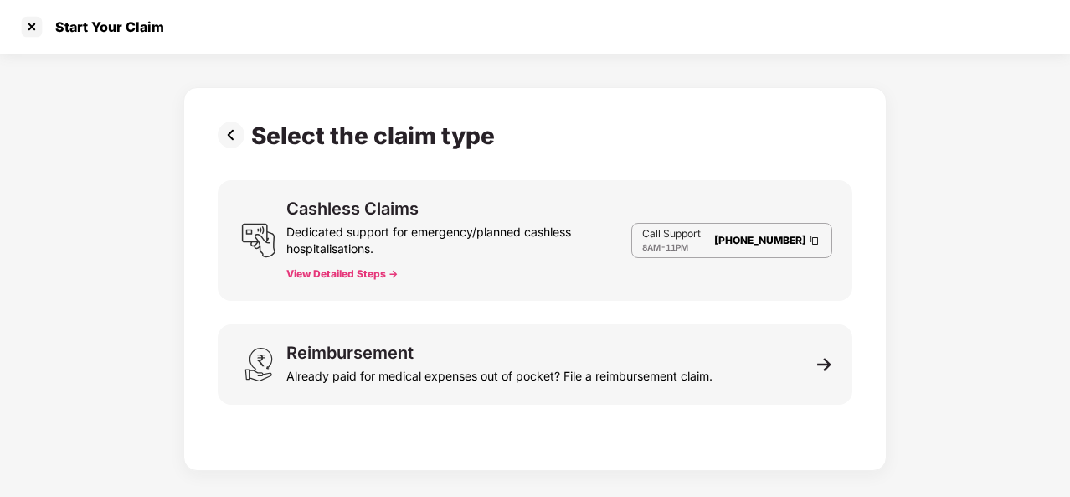
scroll to position [0, 0]
click at [611, 289] on div "Cashless Claims Dedicated support for emergency/planned cashless hospitalisatio…" at bounding box center [535, 240] width 635 height 121
click at [343, 277] on button "View Detailed Steps ->" at bounding box center [341, 273] width 111 height 13
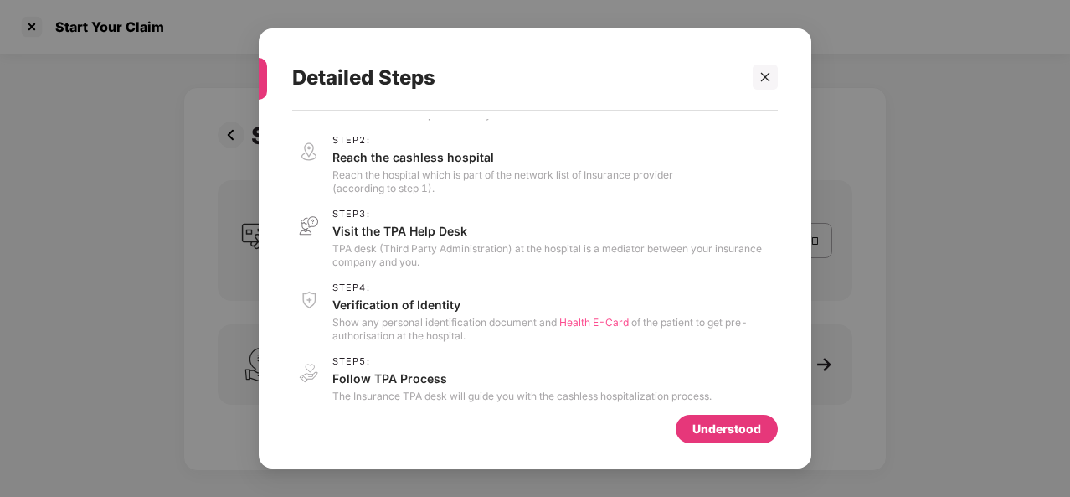
scroll to position [69, 0]
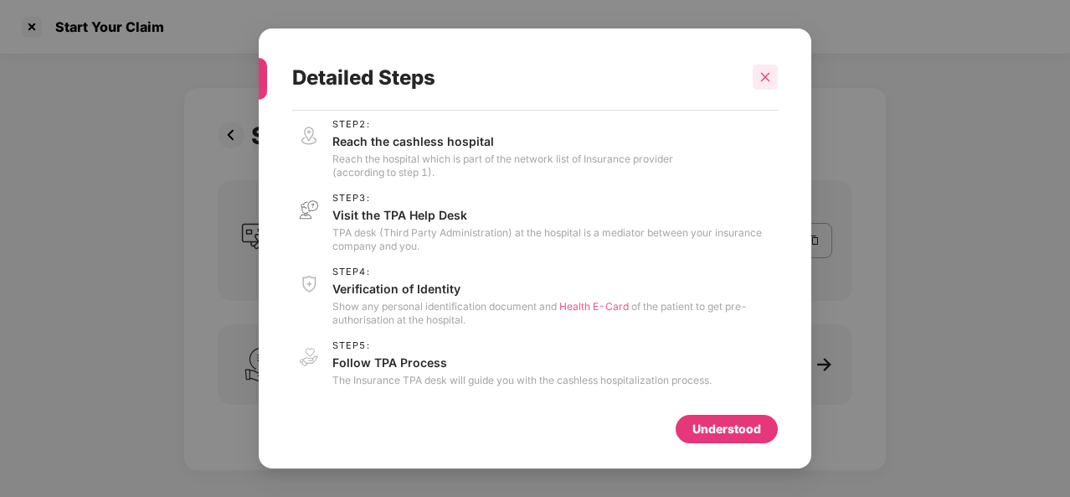
click at [771, 86] on div at bounding box center [765, 76] width 25 height 25
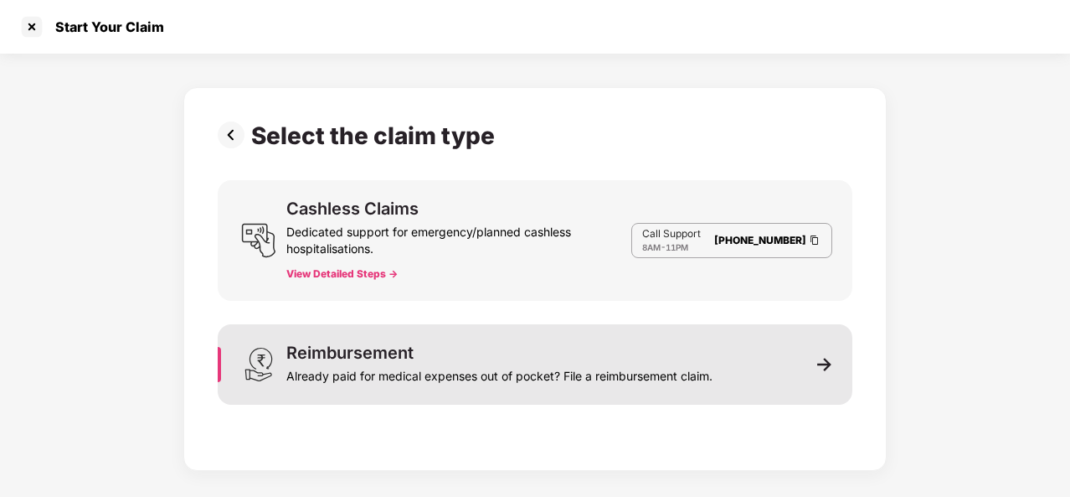
click at [821, 364] on img at bounding box center [824, 364] width 15 height 15
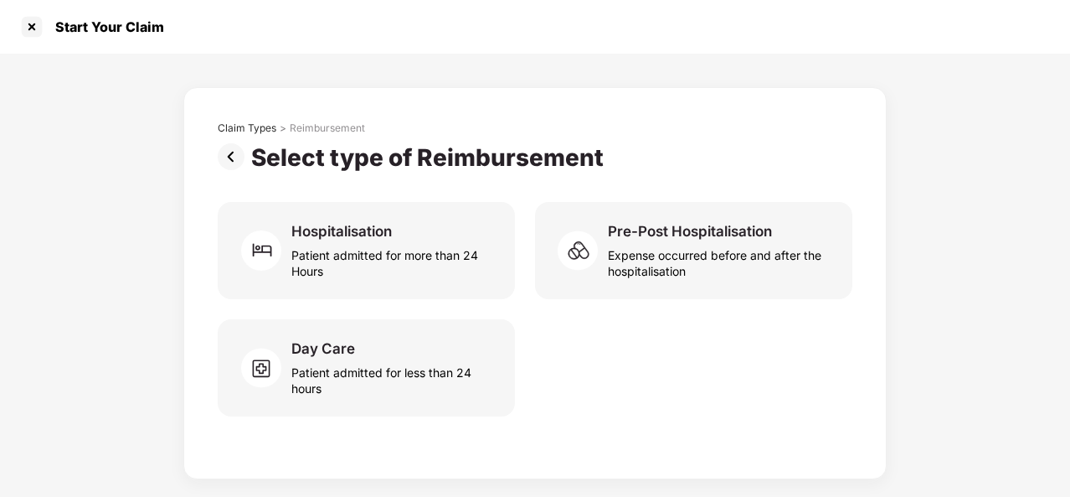
click at [958, 340] on div "Claim Types > Reimbursement Select type of Reimbursement Hospitalisation Patien…" at bounding box center [535, 266] width 1070 height 425
click at [955, 265] on div "Claim Types > Reimbursement Select type of Reimbursement Hospitalisation Patien…" at bounding box center [535, 266] width 1070 height 425
click at [230, 152] on img at bounding box center [235, 156] width 34 height 27
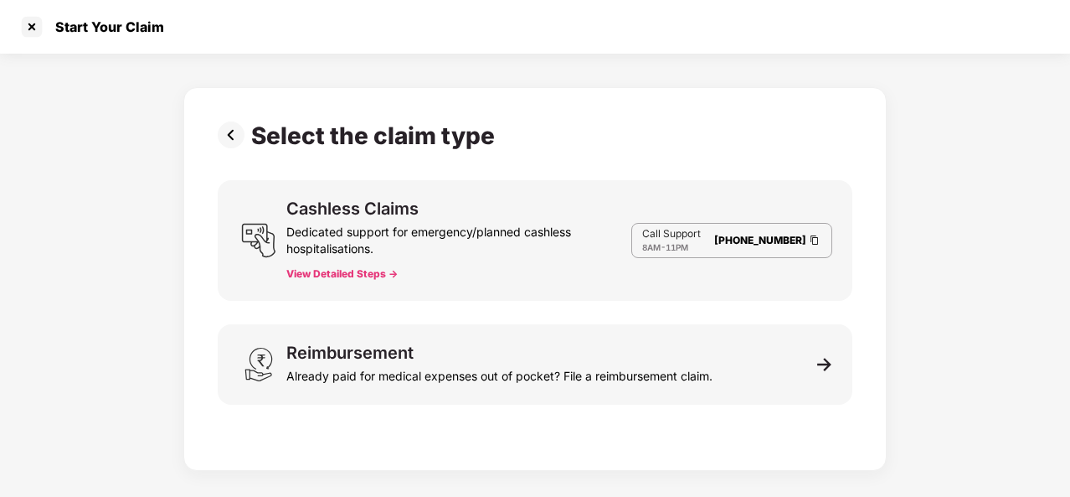
click at [231, 134] on img at bounding box center [235, 134] width 34 height 27
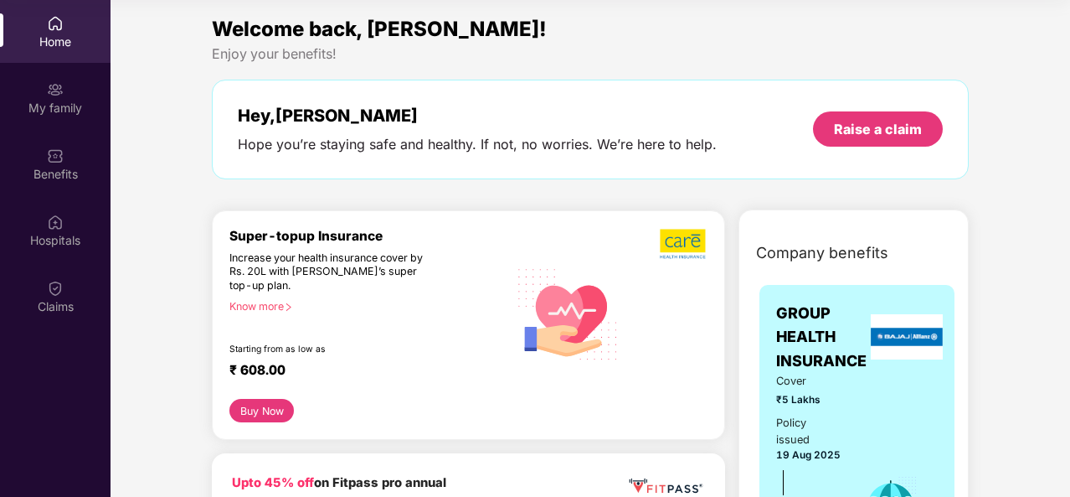
scroll to position [0, 0]
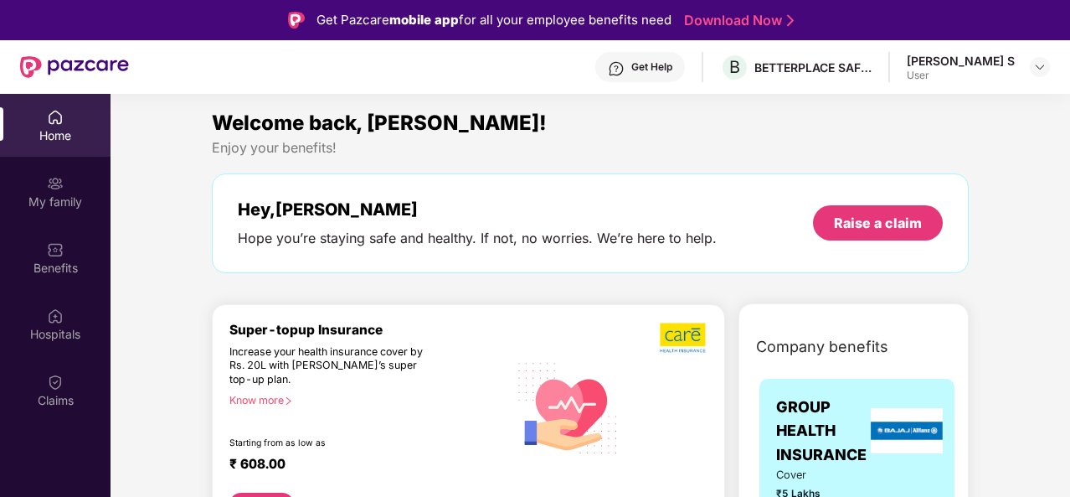
click at [283, 143] on div "Enjoy your benefits!" at bounding box center [590, 148] width 757 height 18
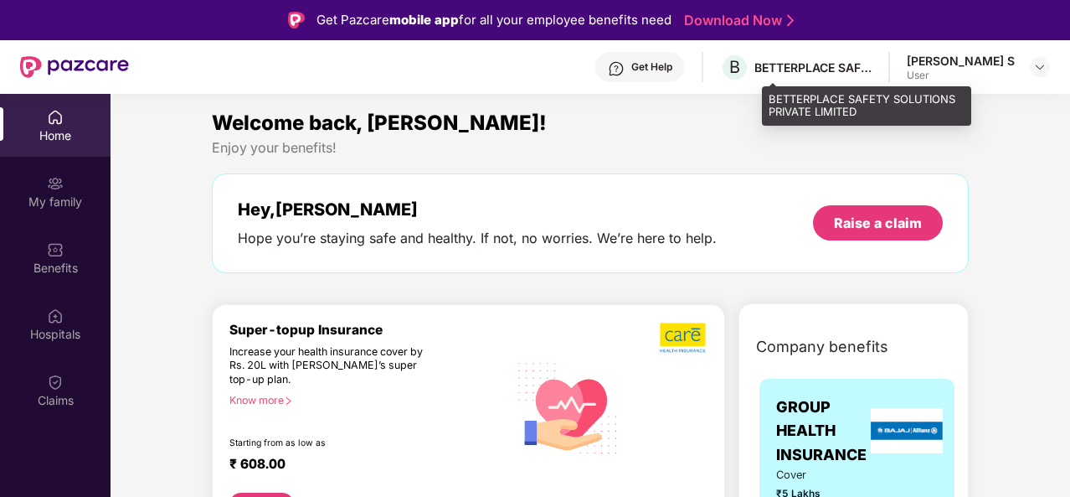
click at [823, 68] on div "BETTERPLACE SAFETY SOLUTIONS PRIVATE LIMITED" at bounding box center [813, 67] width 117 height 16
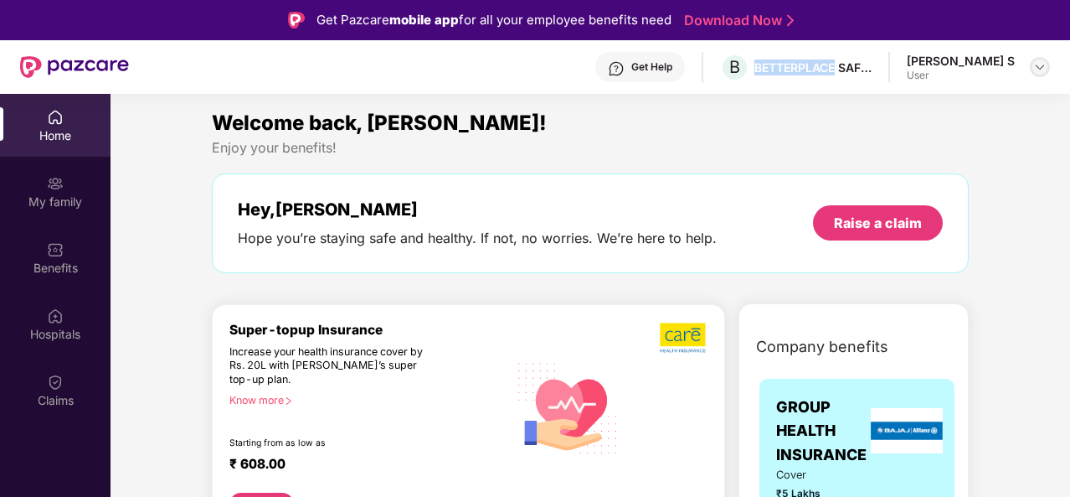
click at [1042, 71] on img at bounding box center [1040, 66] width 13 height 13
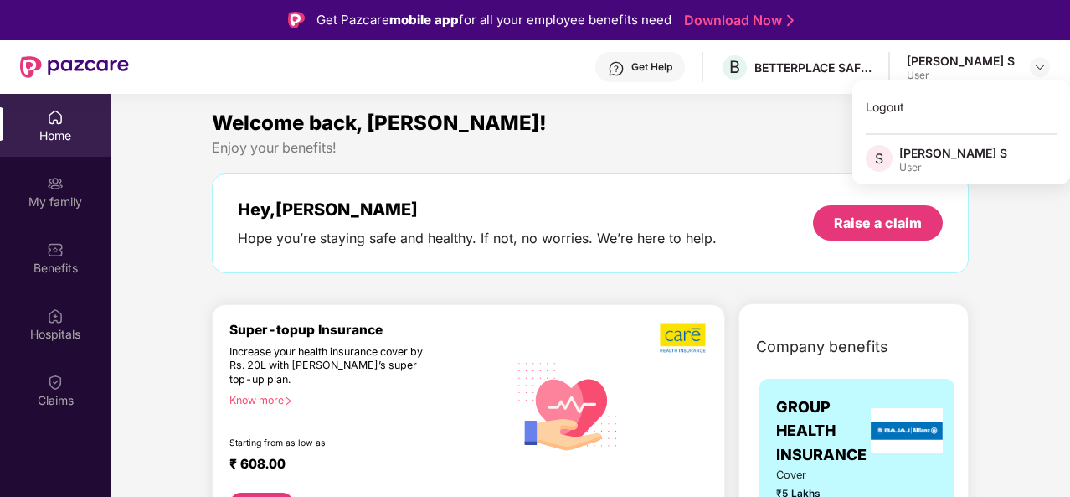
click at [895, 167] on div "S" at bounding box center [883, 159] width 34 height 29
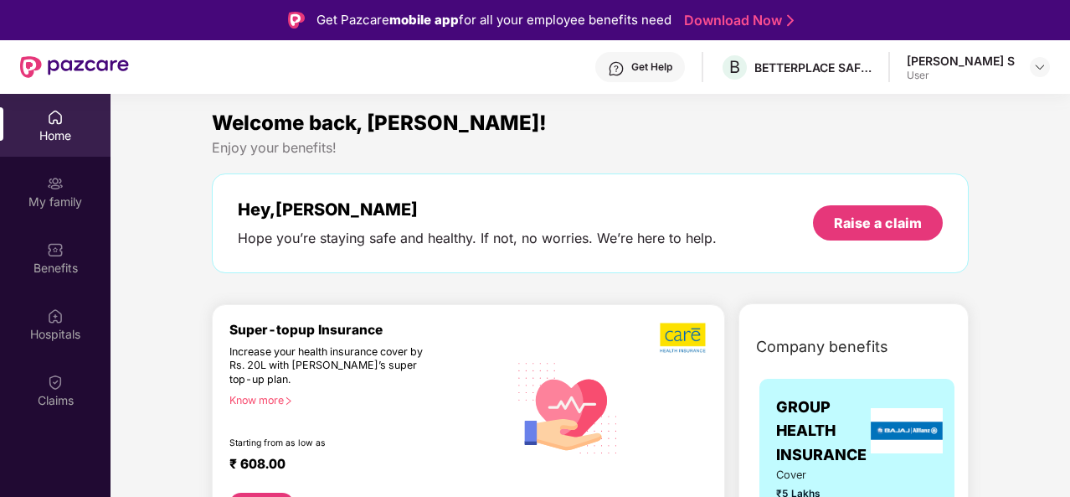
click at [673, 100] on section "Welcome back, Shweatha! Enjoy your benefits! Hey, Shweatha Hope you’re staying …" at bounding box center [591, 342] width 960 height 497
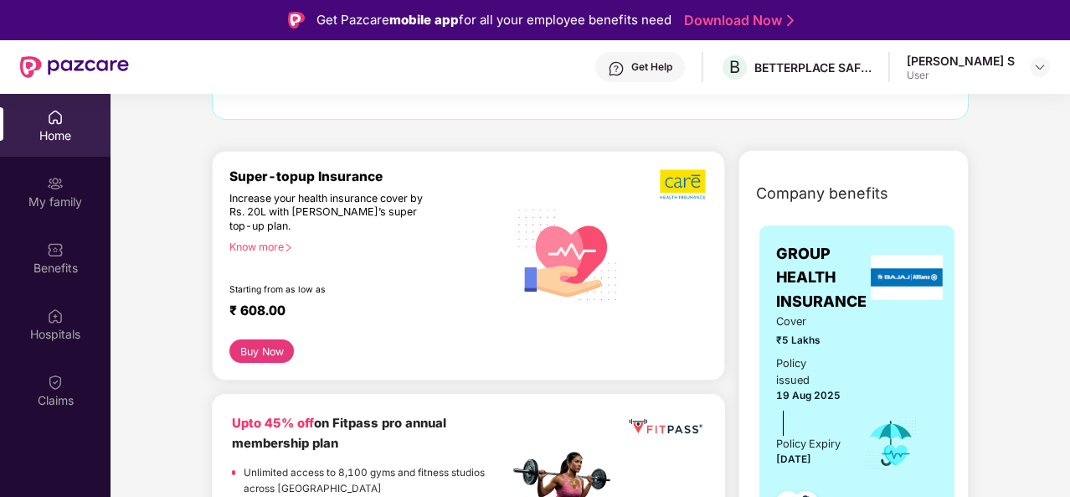
scroll to position [188, 0]
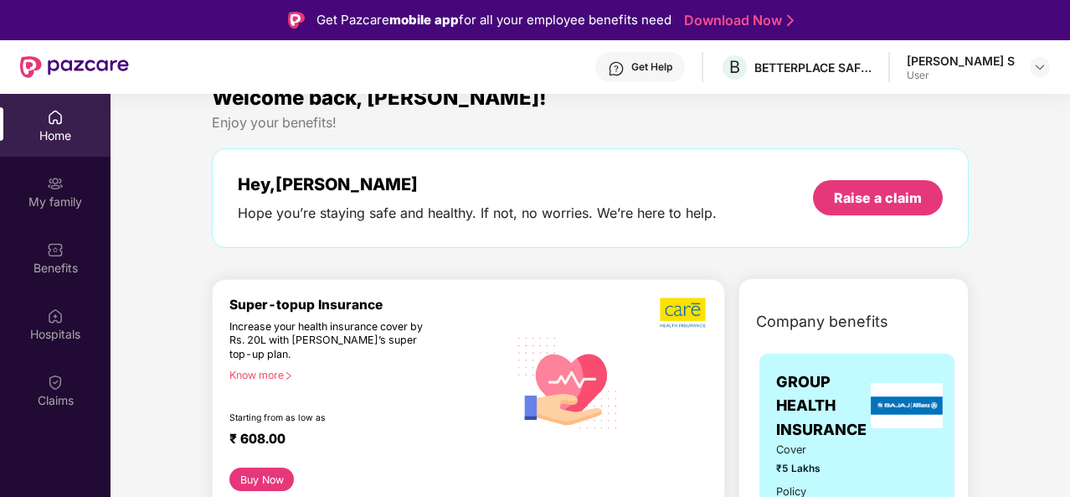
scroll to position [26, 0]
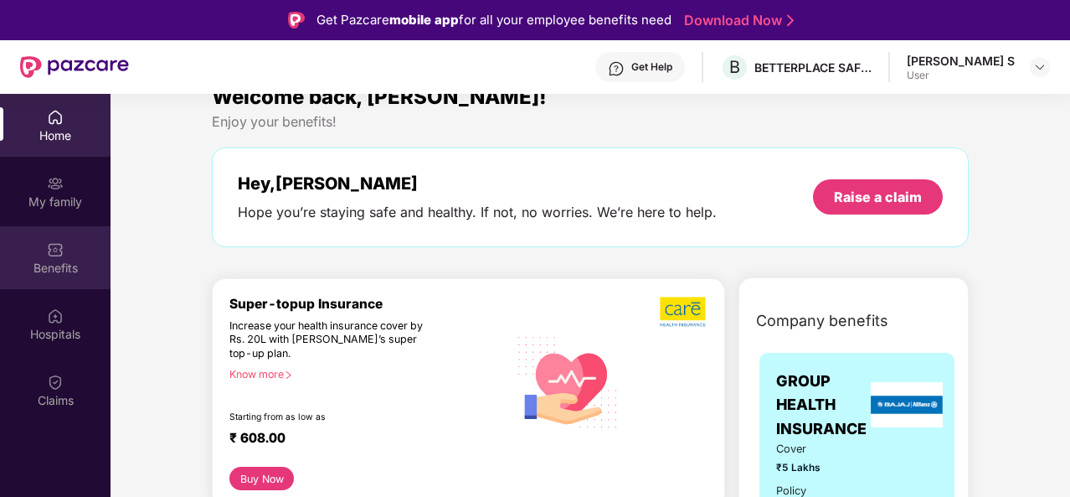
click at [62, 267] on div "Benefits" at bounding box center [55, 268] width 111 height 17
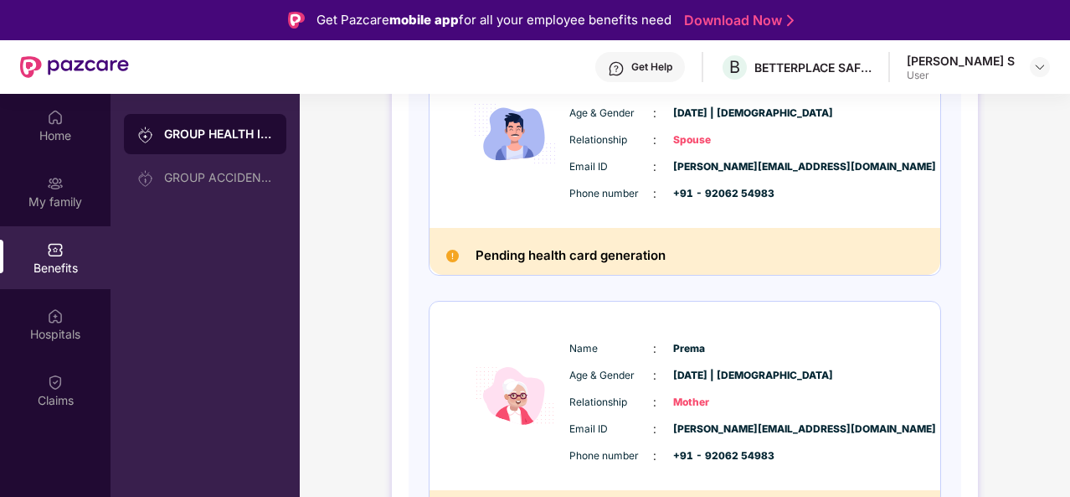
scroll to position [609, 0]
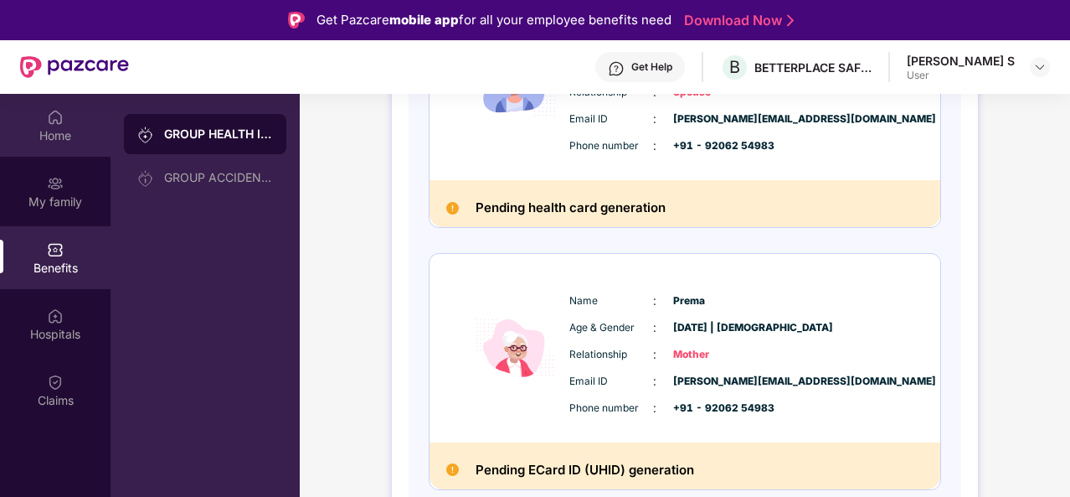
click at [79, 111] on div "Home" at bounding box center [55, 125] width 111 height 63
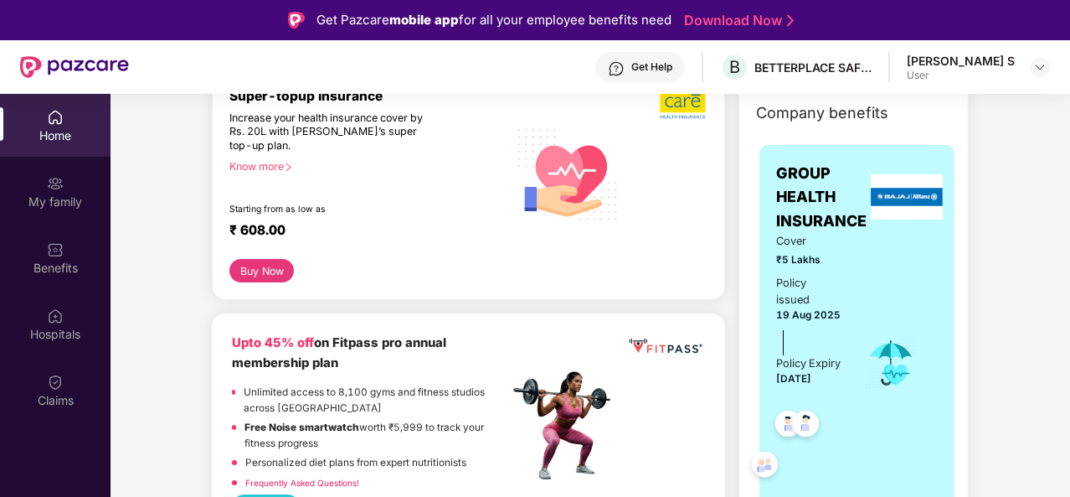
scroll to position [303, 0]
